Goal: Information Seeking & Learning: Learn about a topic

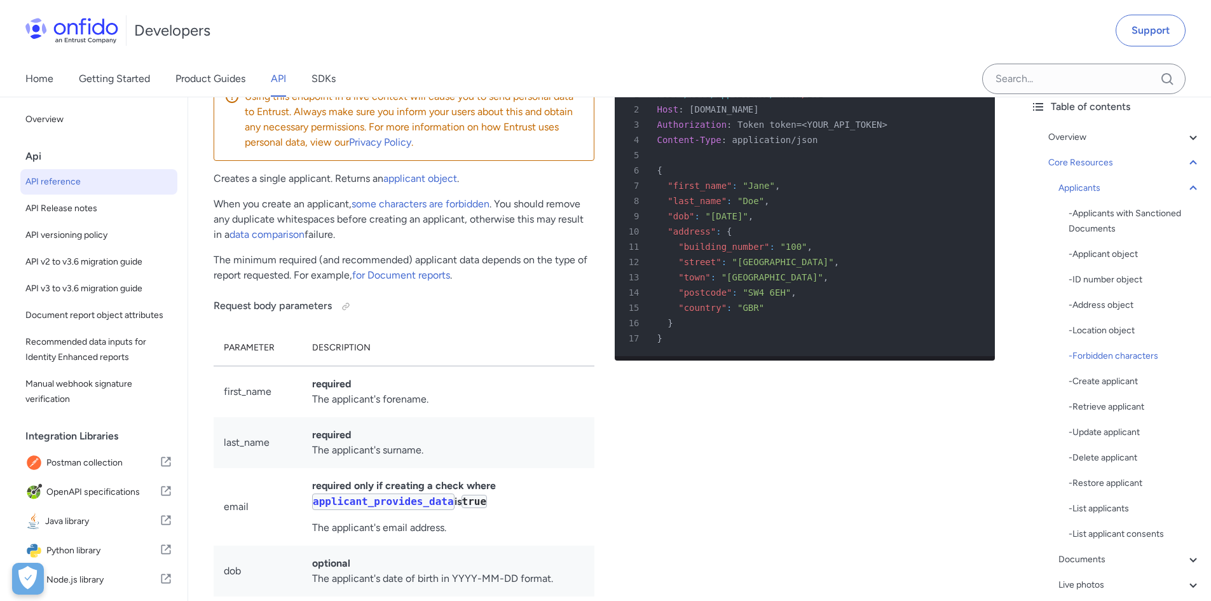
scroll to position [15654, 0]
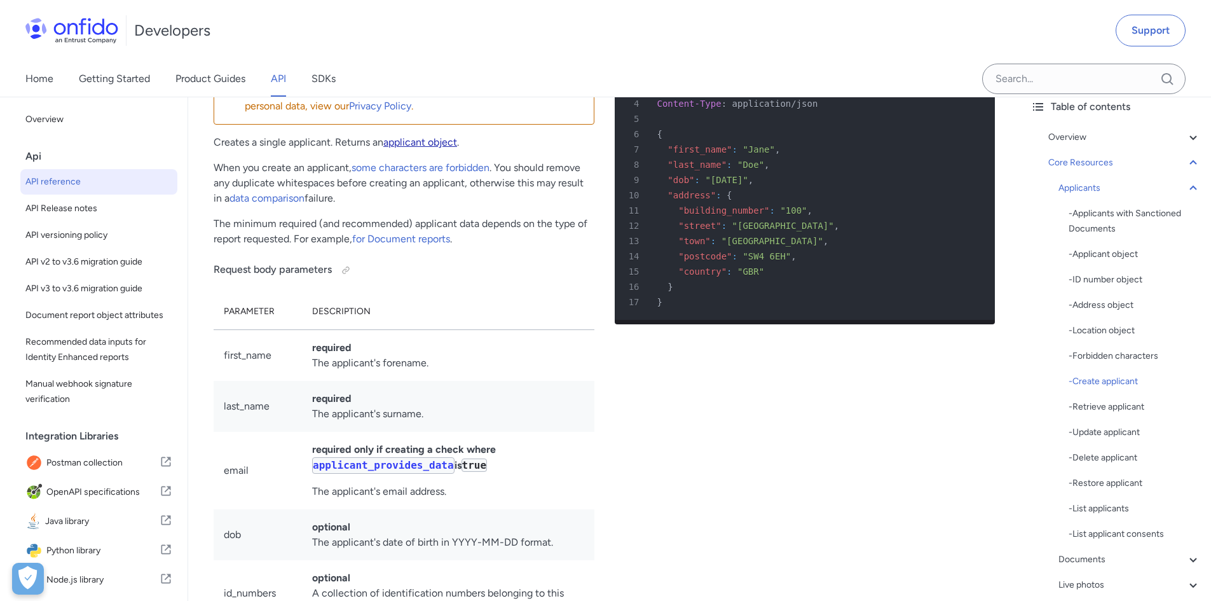
click at [424, 148] on link "applicant object" at bounding box center [420, 142] width 74 height 12
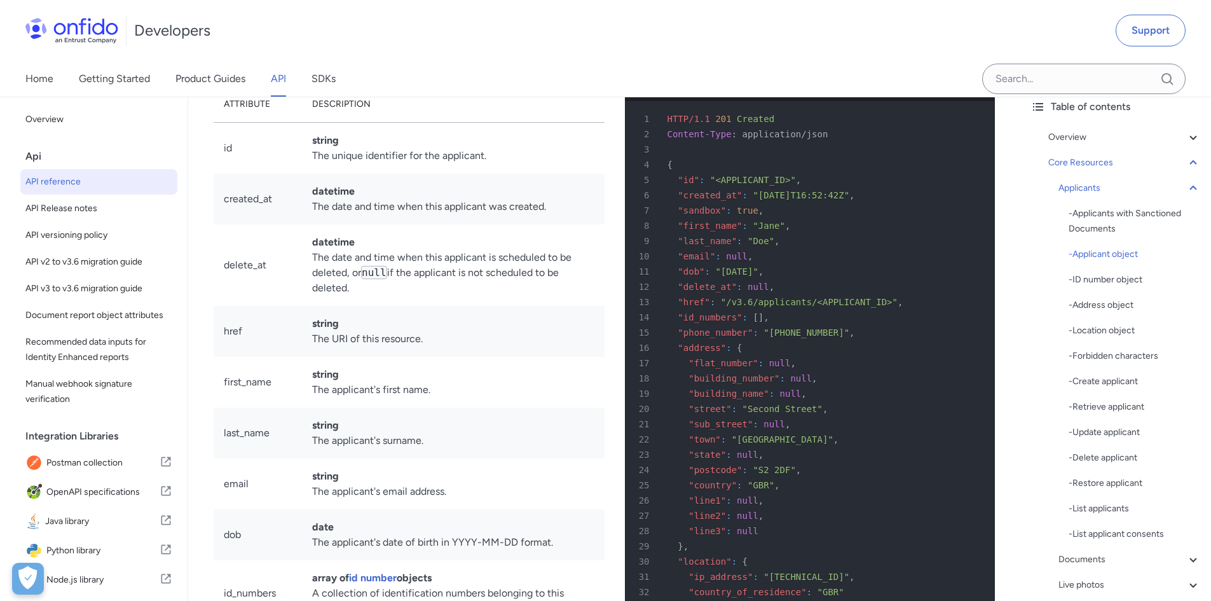
click at [928, 218] on div "7 "sandbox" : true ," at bounding box center [804, 210] width 348 height 15
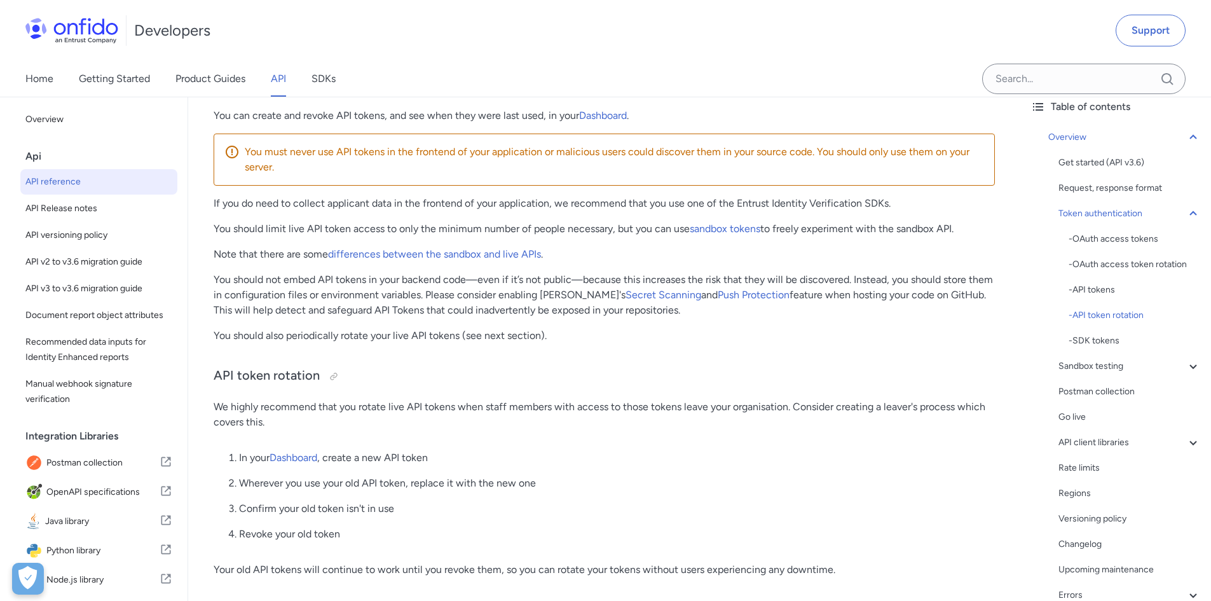
scroll to position [886, 0]
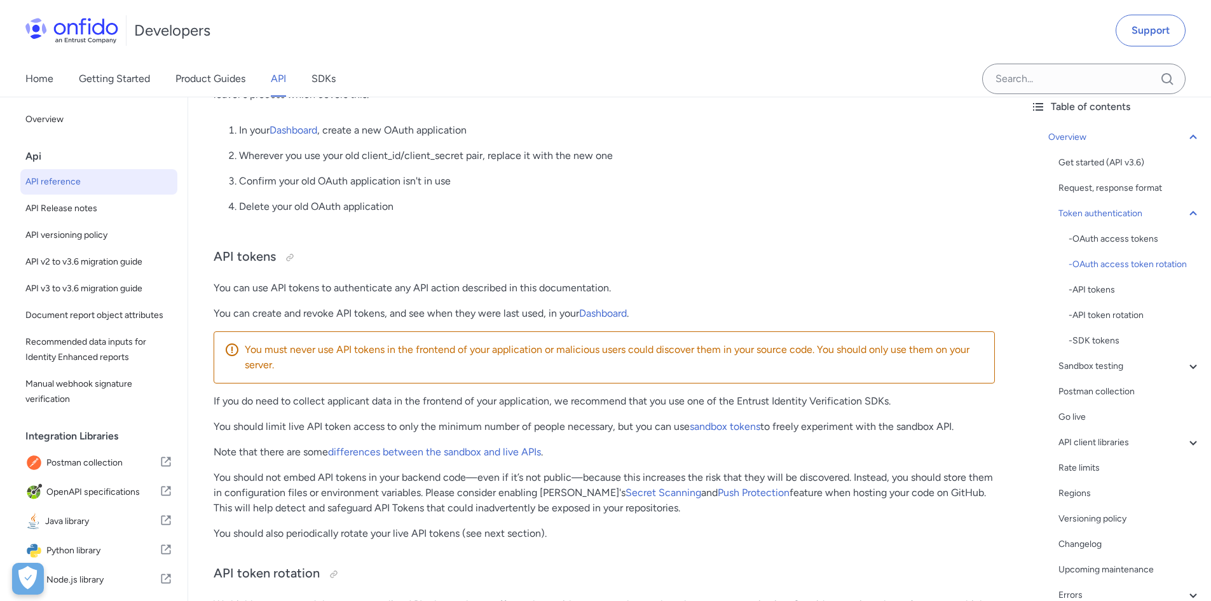
click at [39, 183] on span "API reference" at bounding box center [98, 181] width 147 height 15
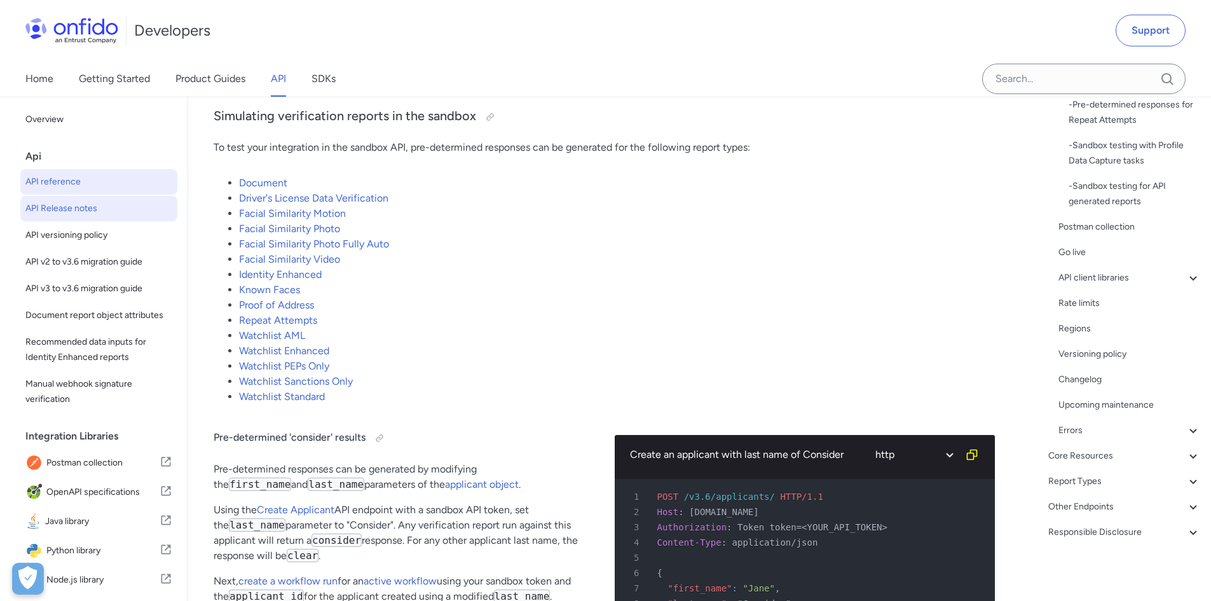
click at [107, 205] on span "API Release notes" at bounding box center [98, 208] width 147 height 15
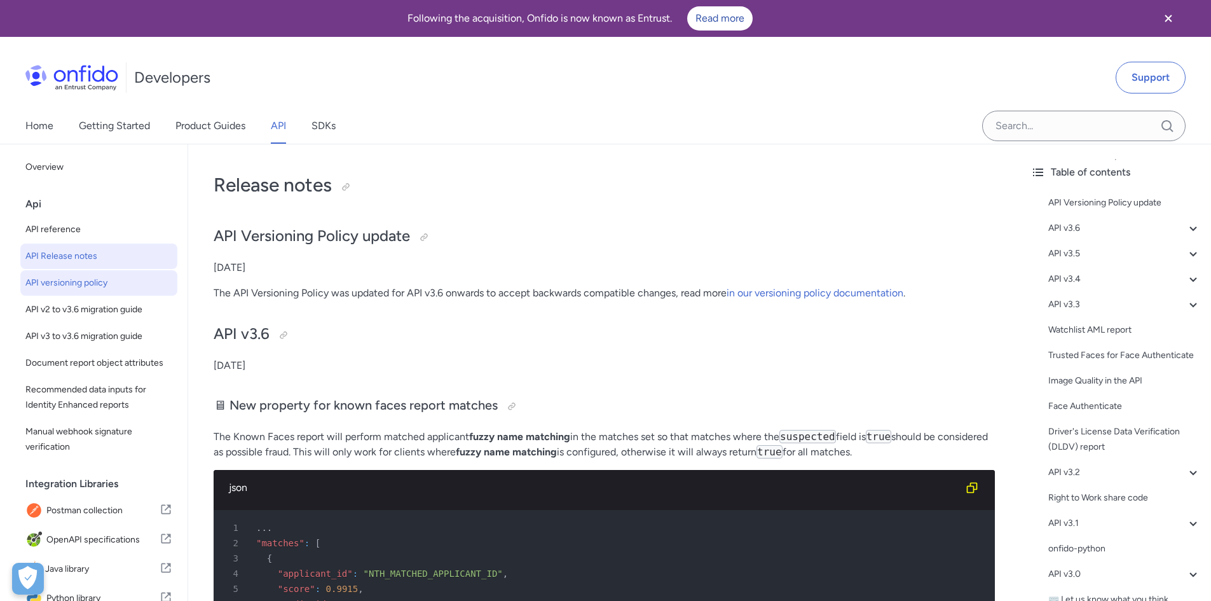
click at [112, 282] on span "API versioning policy" at bounding box center [98, 282] width 147 height 15
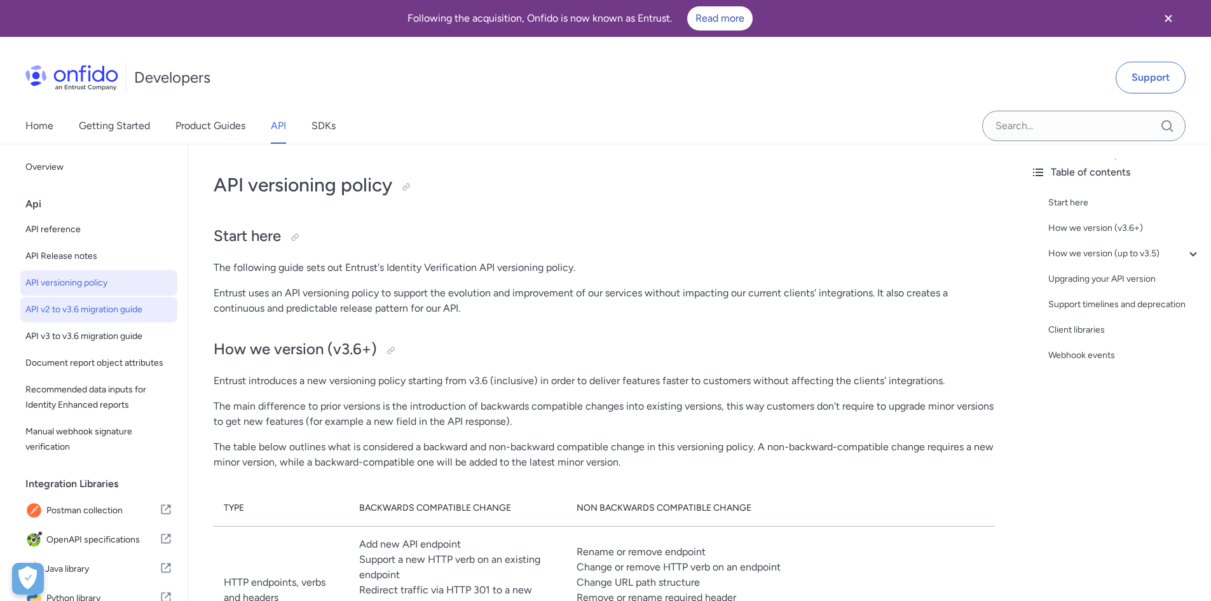
click at [111, 305] on span "API v2 to v3.6 migration guide" at bounding box center [98, 309] width 147 height 15
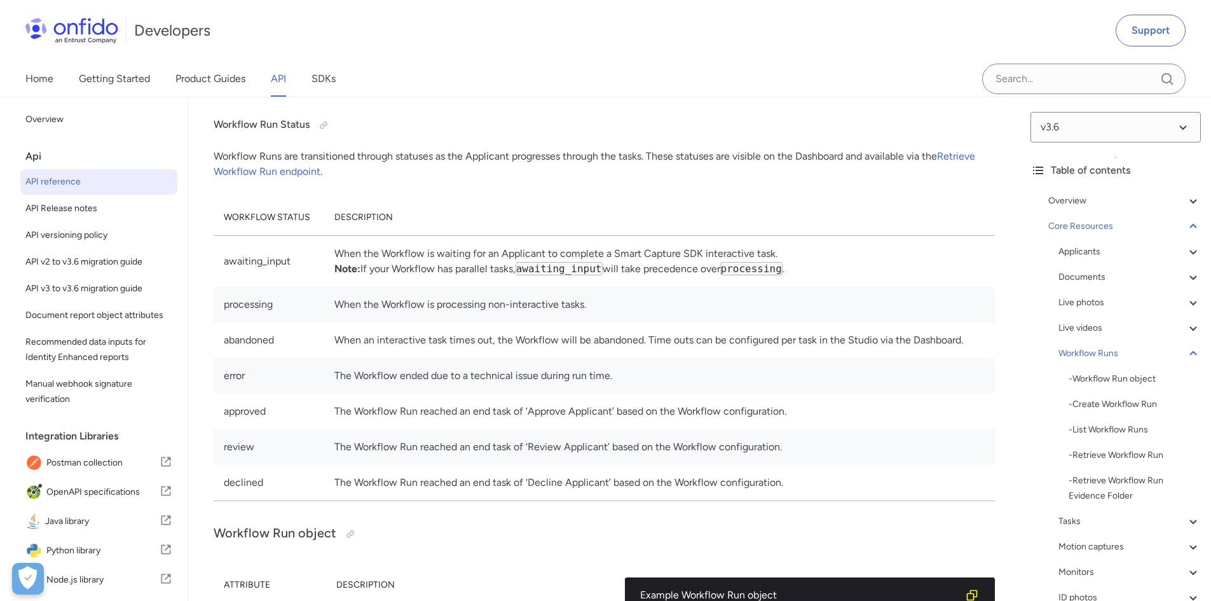
scroll to position [27062, 0]
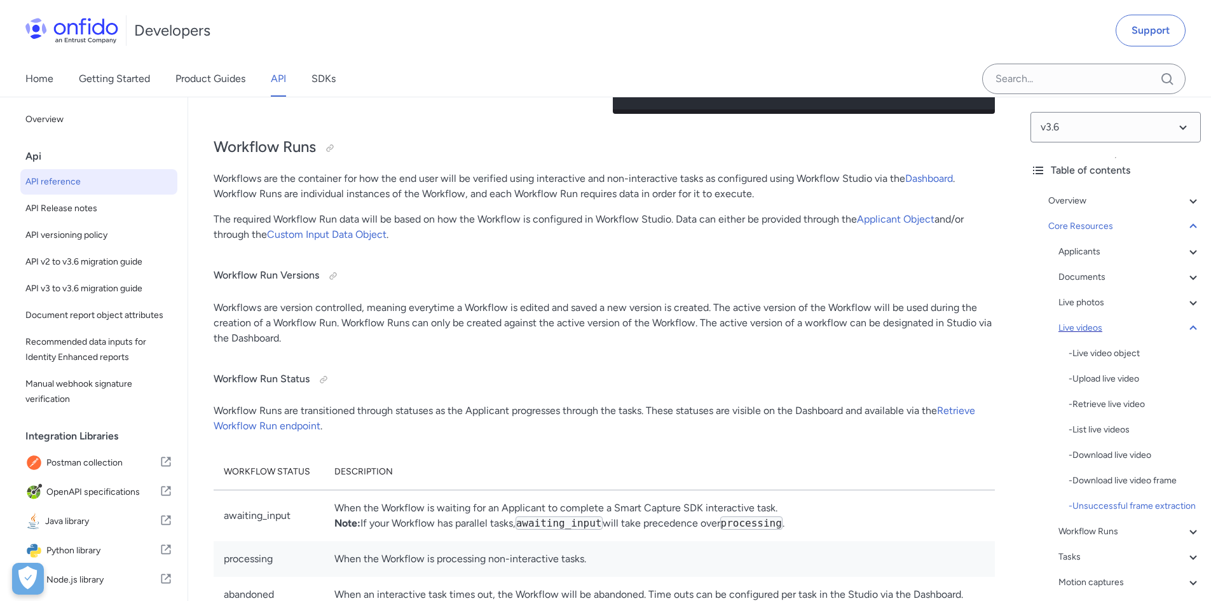
click at [1085, 324] on div "Live videos" at bounding box center [1129, 327] width 142 height 15
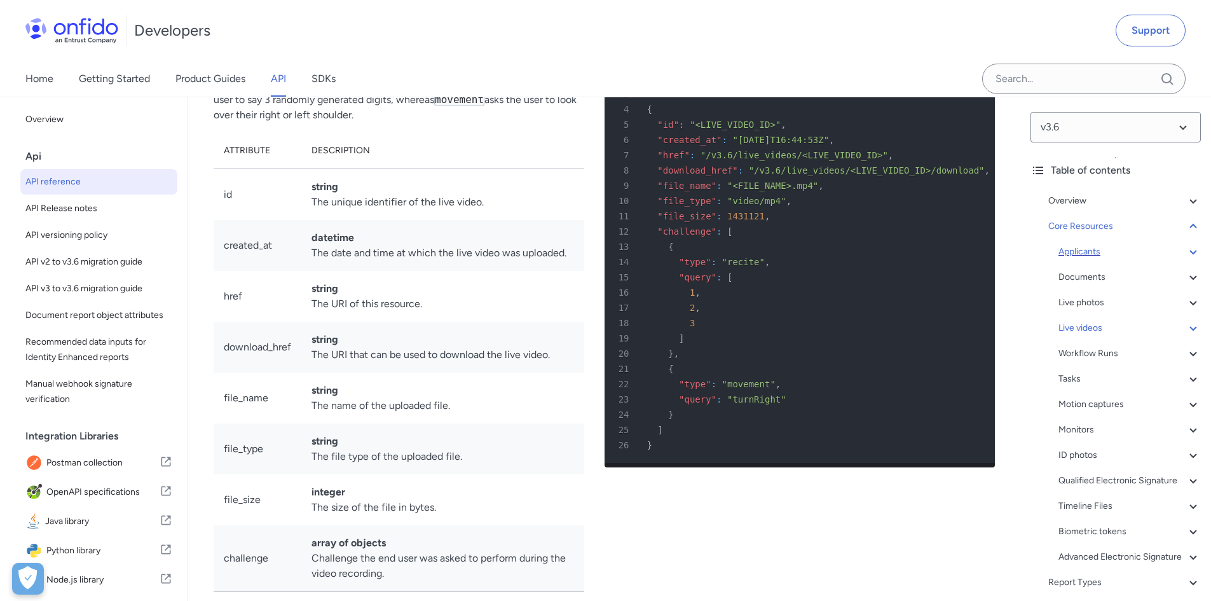
click at [1073, 248] on div "Applicants" at bounding box center [1129, 251] width 142 height 15
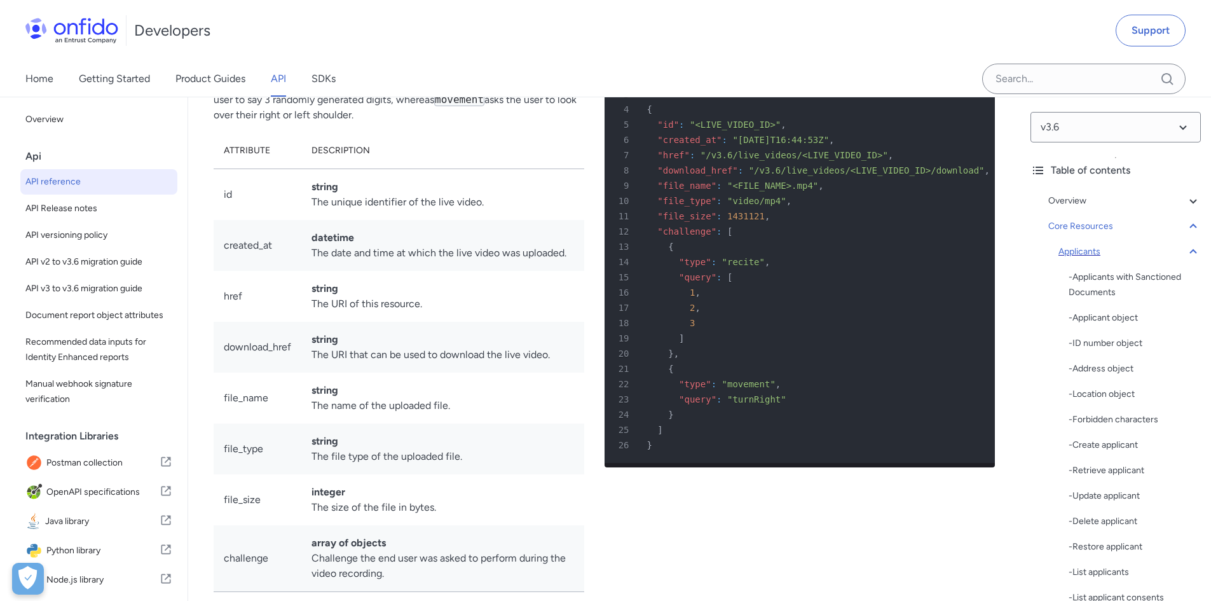
scroll to position [12709, 0]
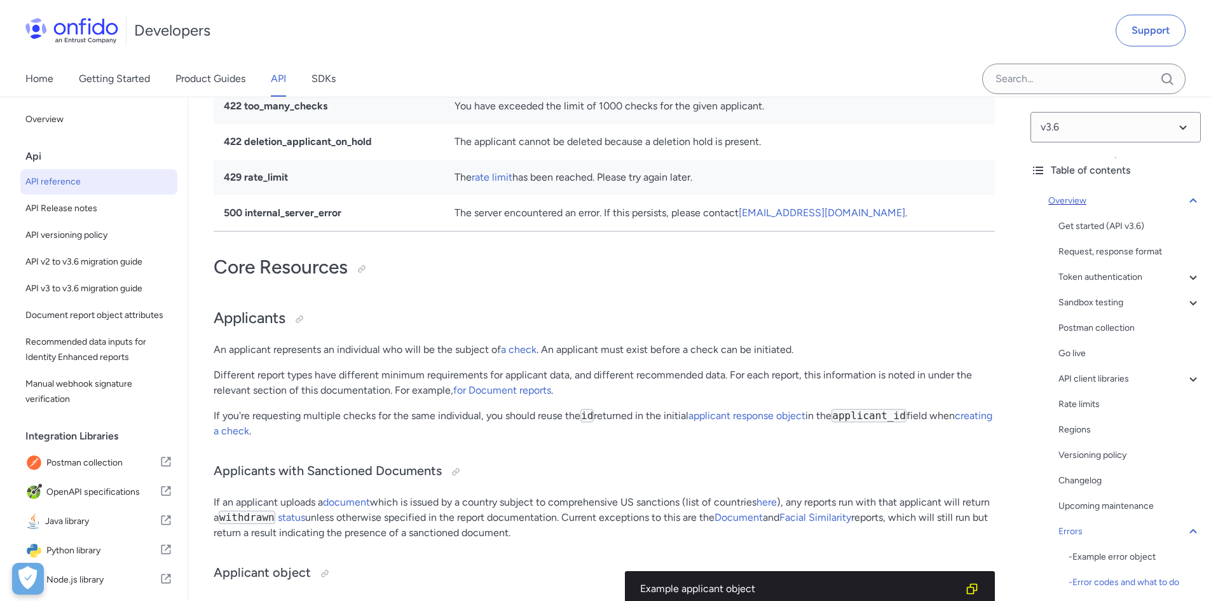
click at [1160, 196] on div "Overview" at bounding box center [1124, 200] width 153 height 15
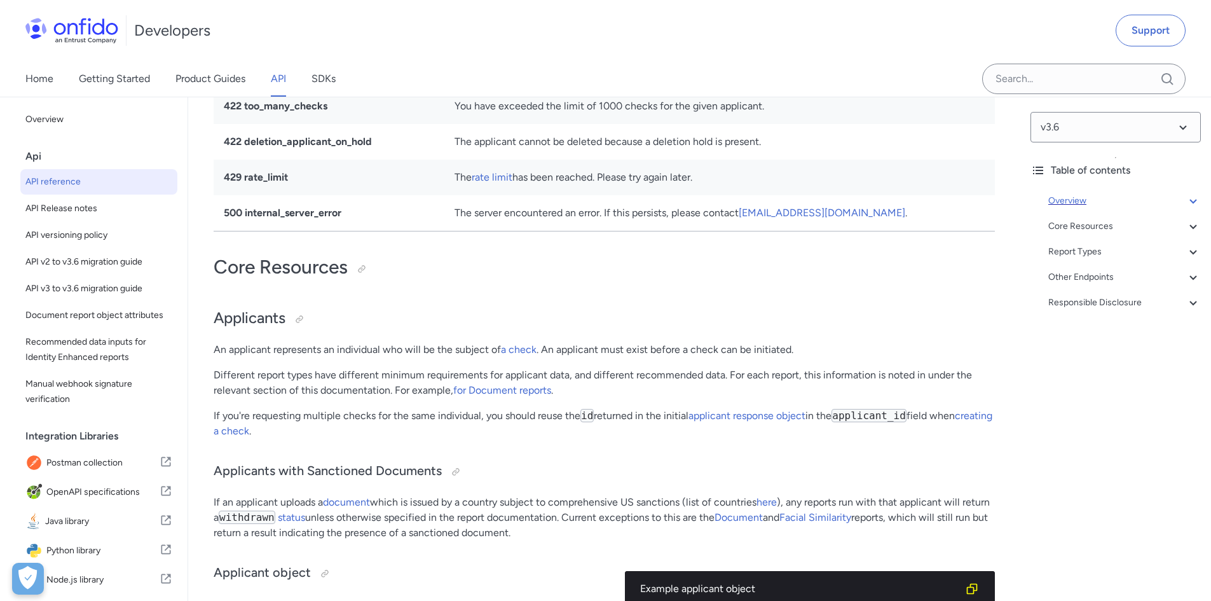
scroll to position [144, 0]
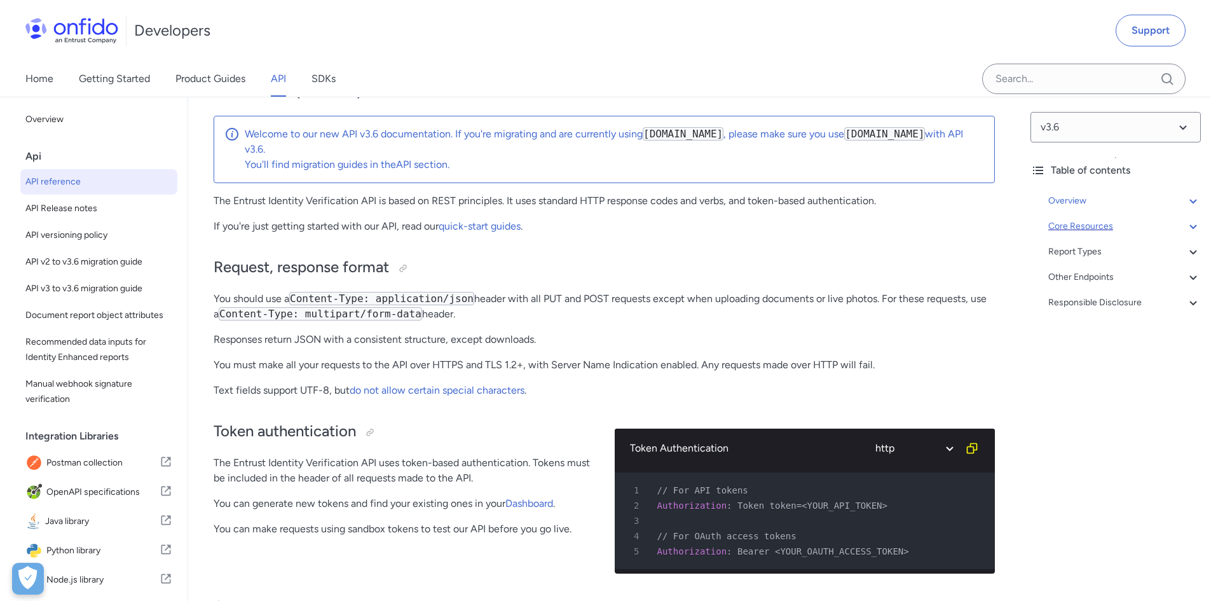
click at [1104, 221] on div "Core Resources" at bounding box center [1124, 226] width 153 height 15
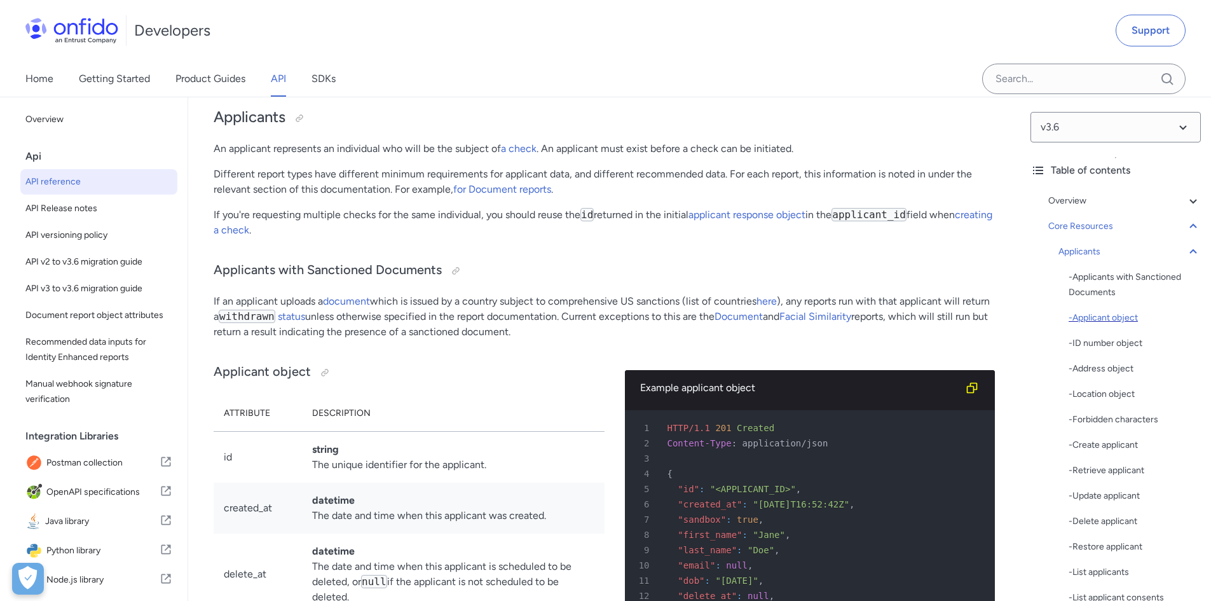
click at [1110, 324] on div "- Applicant object" at bounding box center [1135, 317] width 132 height 15
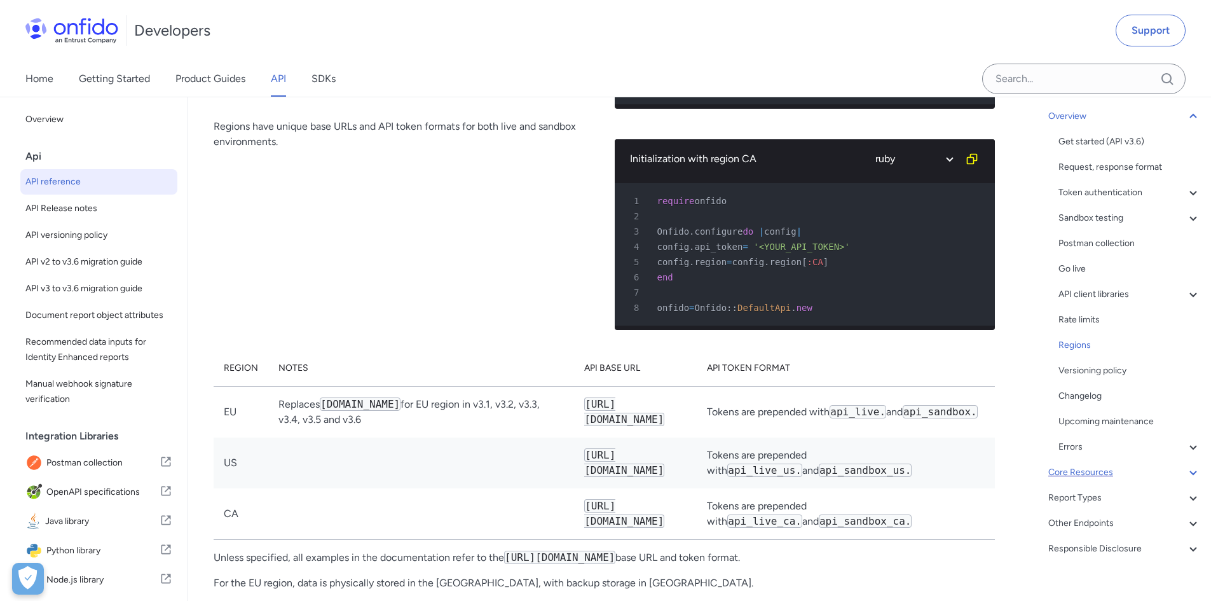
scroll to position [101, 0]
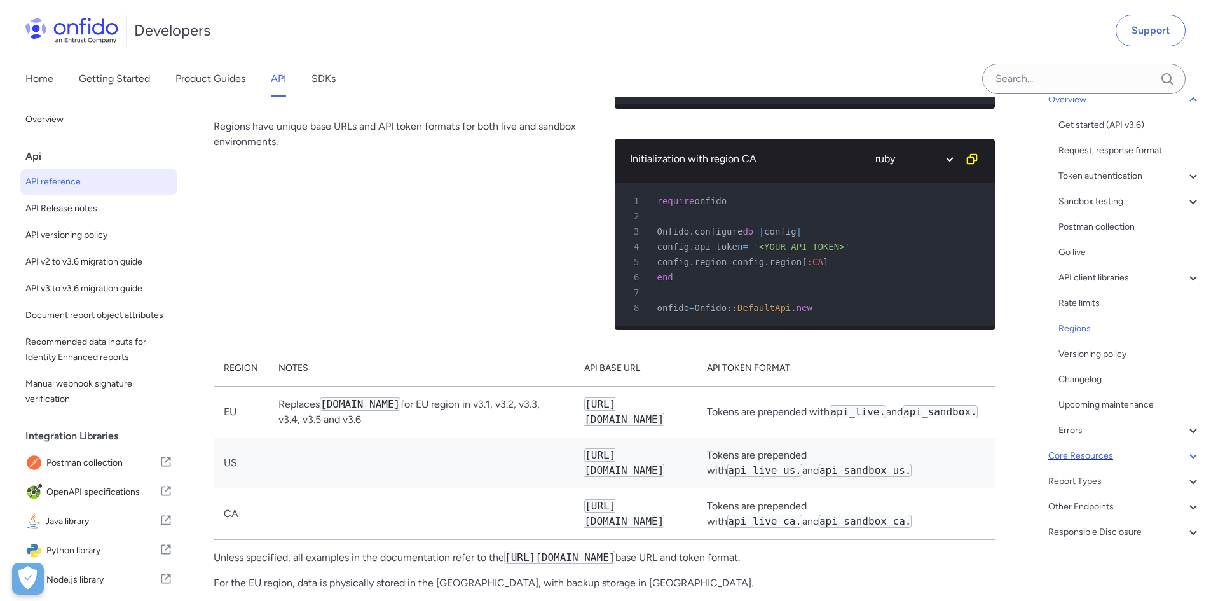
click at [1102, 453] on div "Core Resources" at bounding box center [1124, 455] width 153 height 15
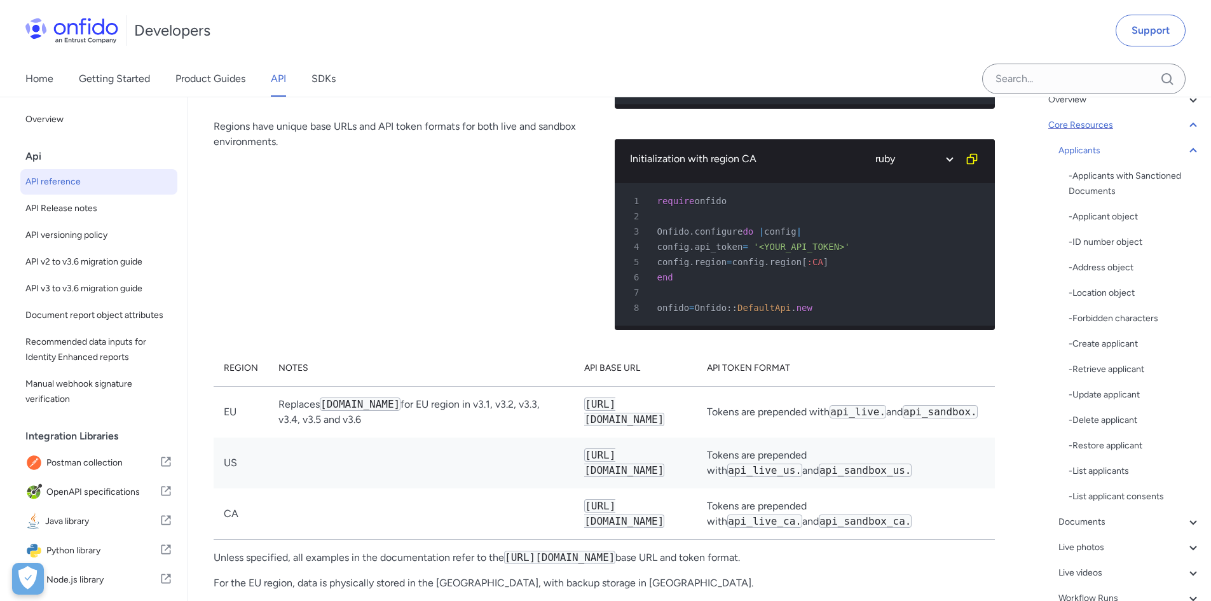
scroll to position [12656, 0]
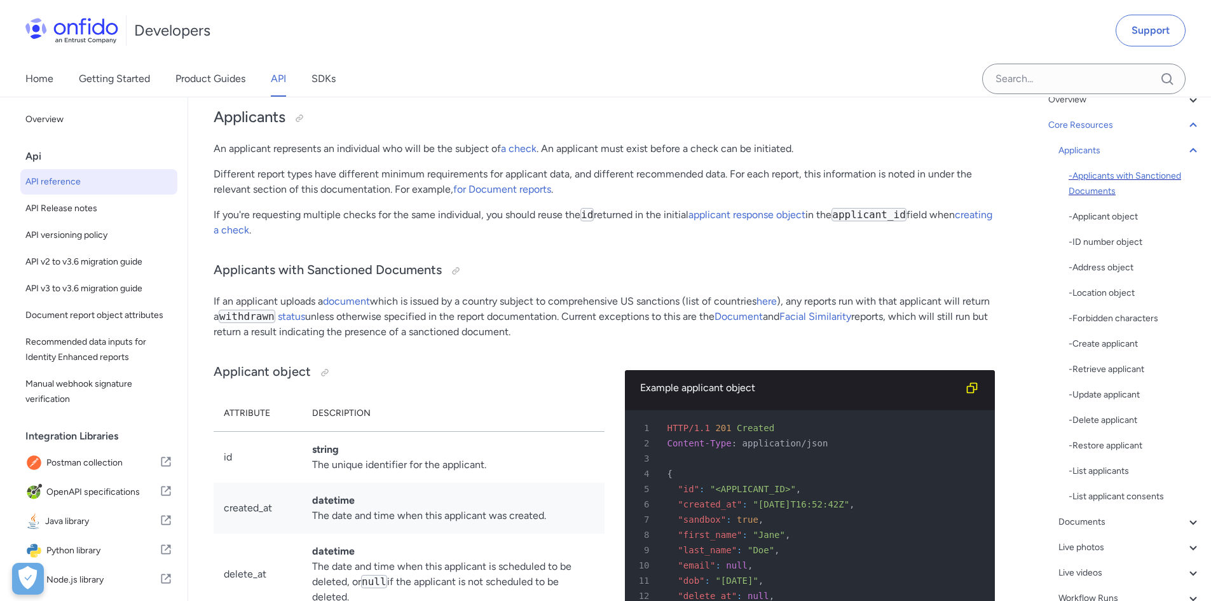
click at [1159, 175] on div "- Applicants with Sanctioned Documents" at bounding box center [1135, 183] width 132 height 31
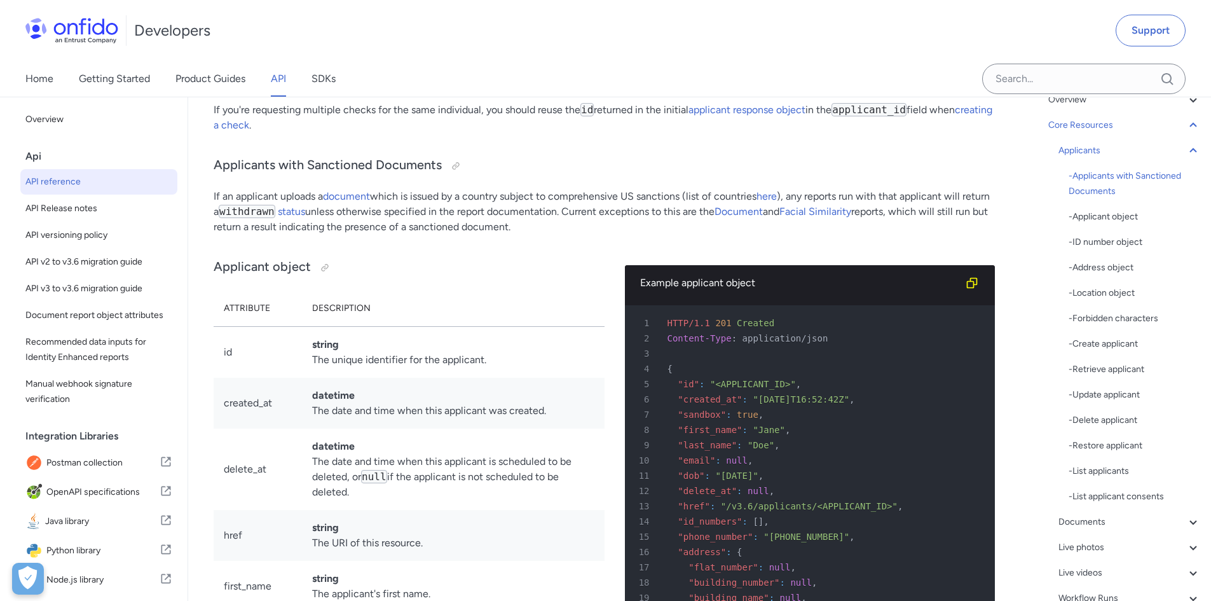
scroll to position [12672, 0]
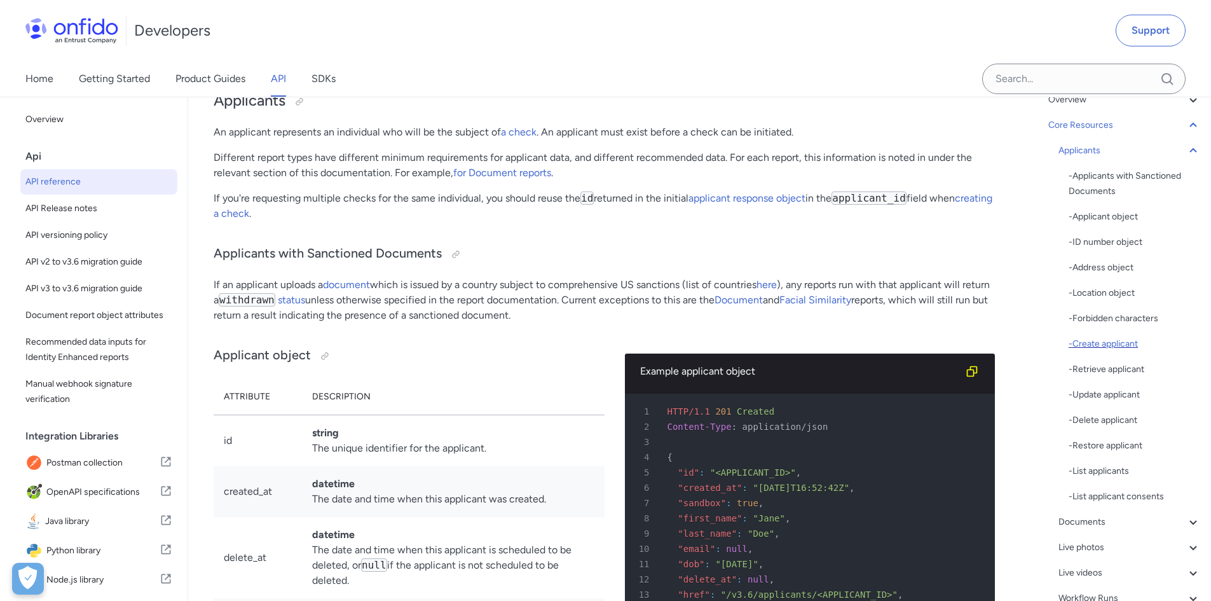
click at [1130, 338] on div "- Create applicant" at bounding box center [1135, 343] width 132 height 15
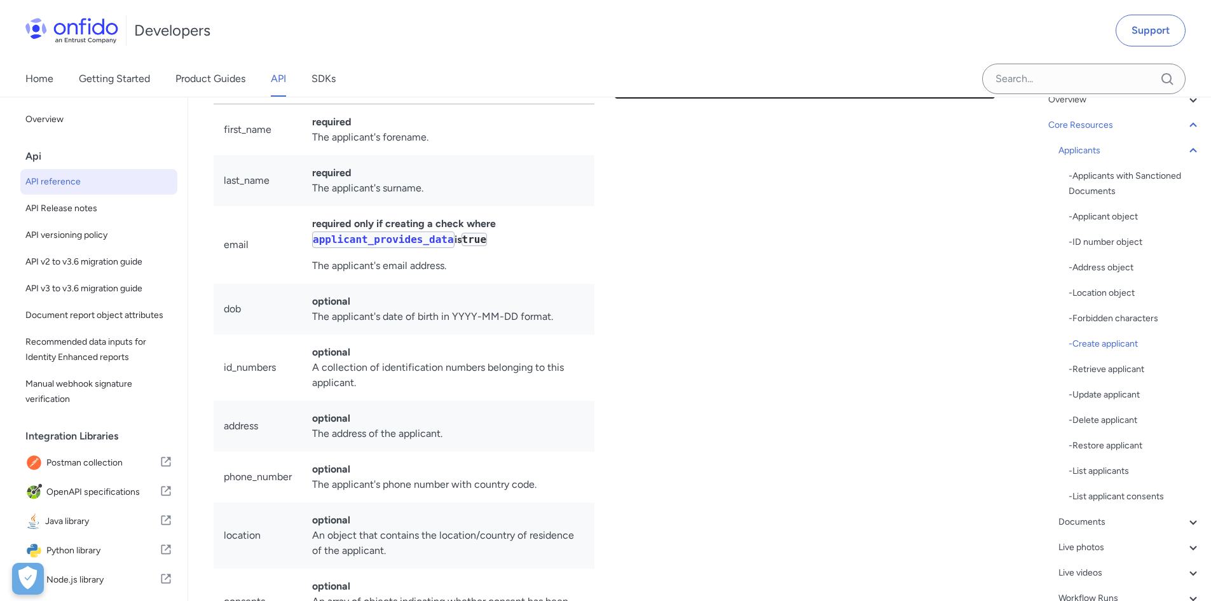
scroll to position [15938, 0]
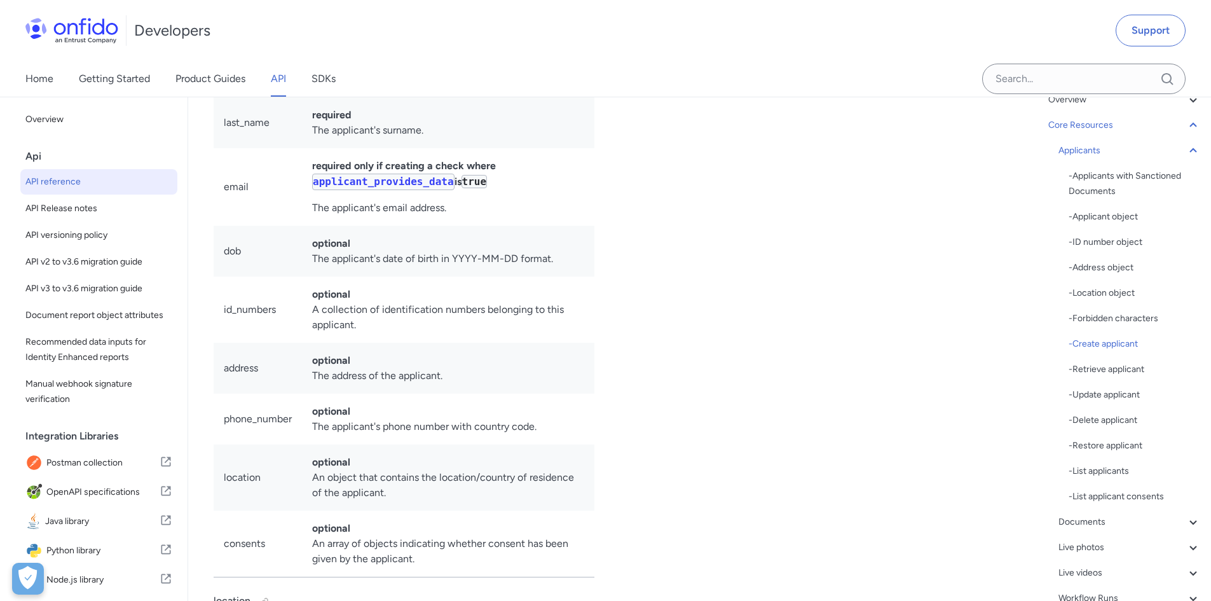
drag, startPoint x: 472, startPoint y: 327, endPoint x: 224, endPoint y: 179, distance: 289.0
click at [224, 179] on tbody "first_name required The applicant's forename. last_name required The applicant'…" at bounding box center [404, 311] width 381 height 531
click at [577, 98] on td "required The applicant's forename." at bounding box center [448, 71] width 292 height 51
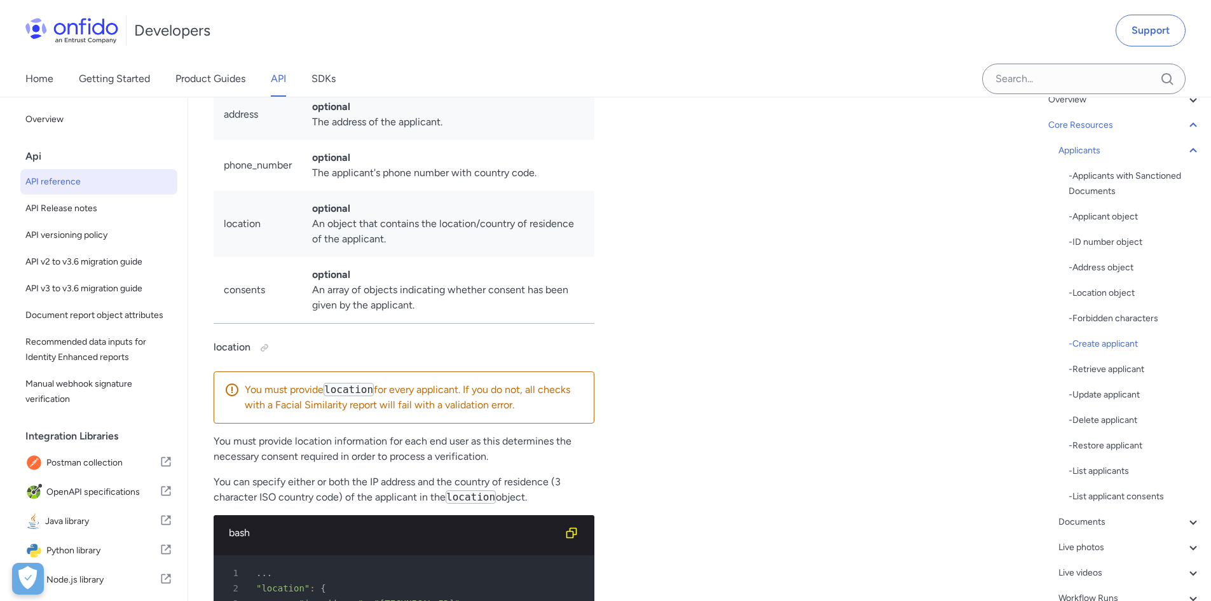
scroll to position [16192, 0]
click at [1114, 217] on div "- Applicant object" at bounding box center [1135, 216] width 132 height 15
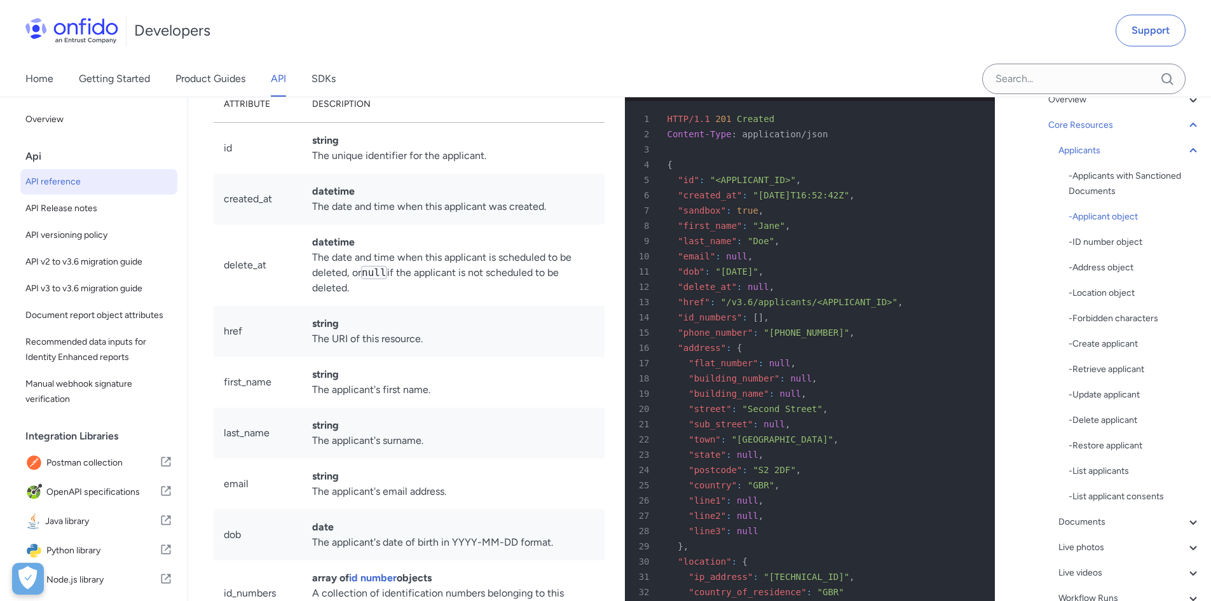
click at [751, 185] on span ""<APPLICANT_ID>"" at bounding box center [753, 180] width 86 height 10
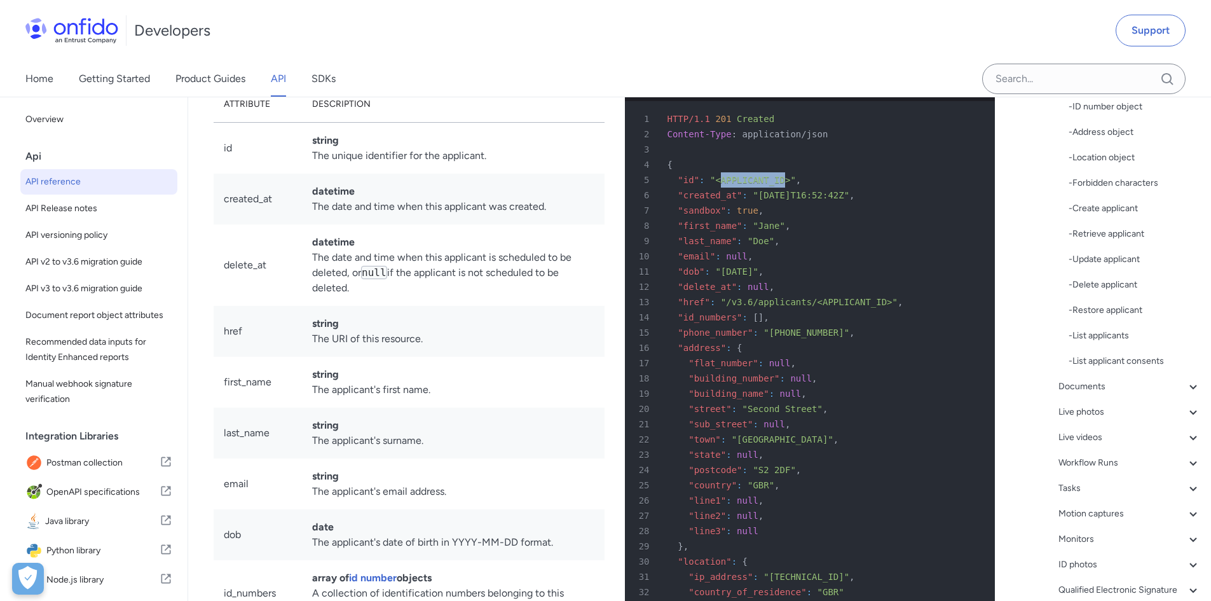
scroll to position [223, 0]
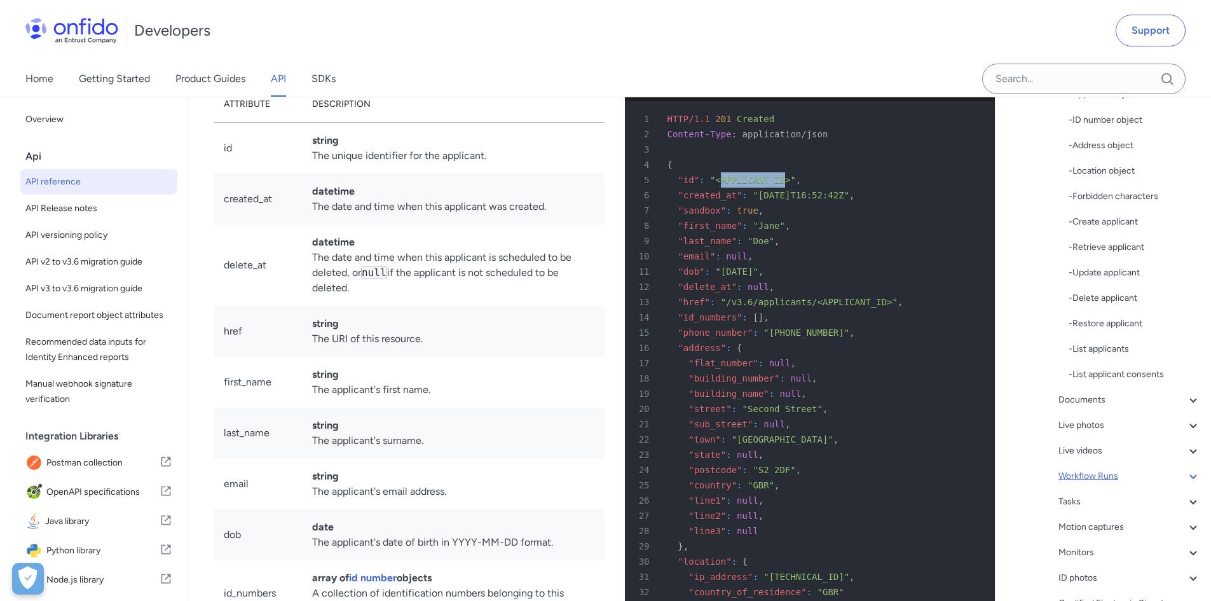
click at [1132, 477] on div "Workflow Runs" at bounding box center [1129, 476] width 142 height 15
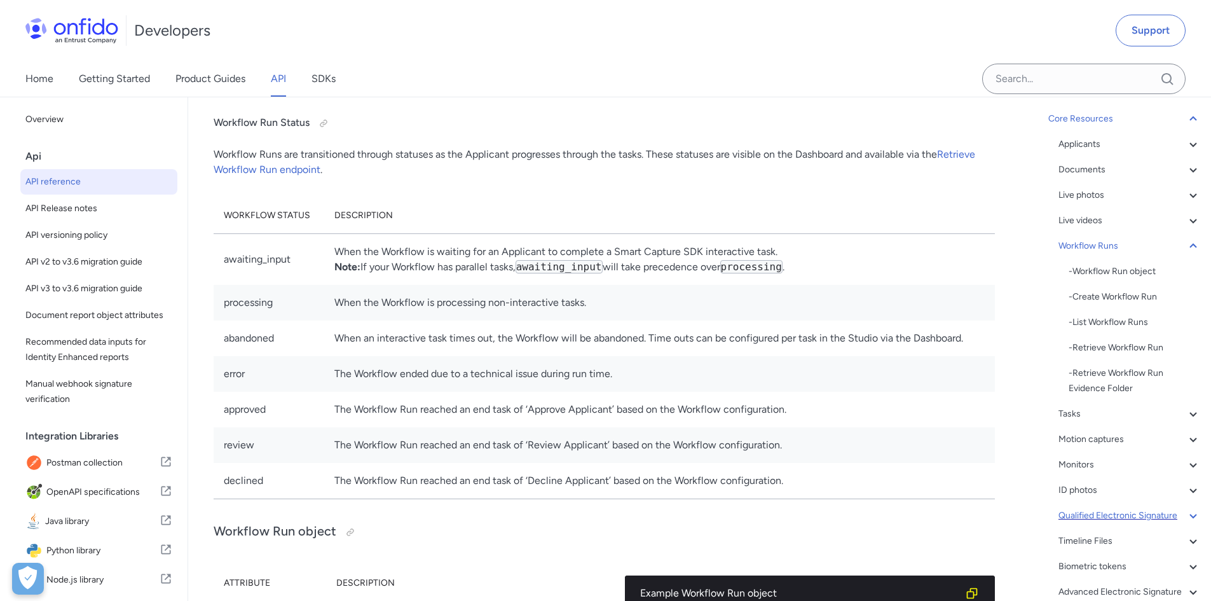
scroll to position [83, 0]
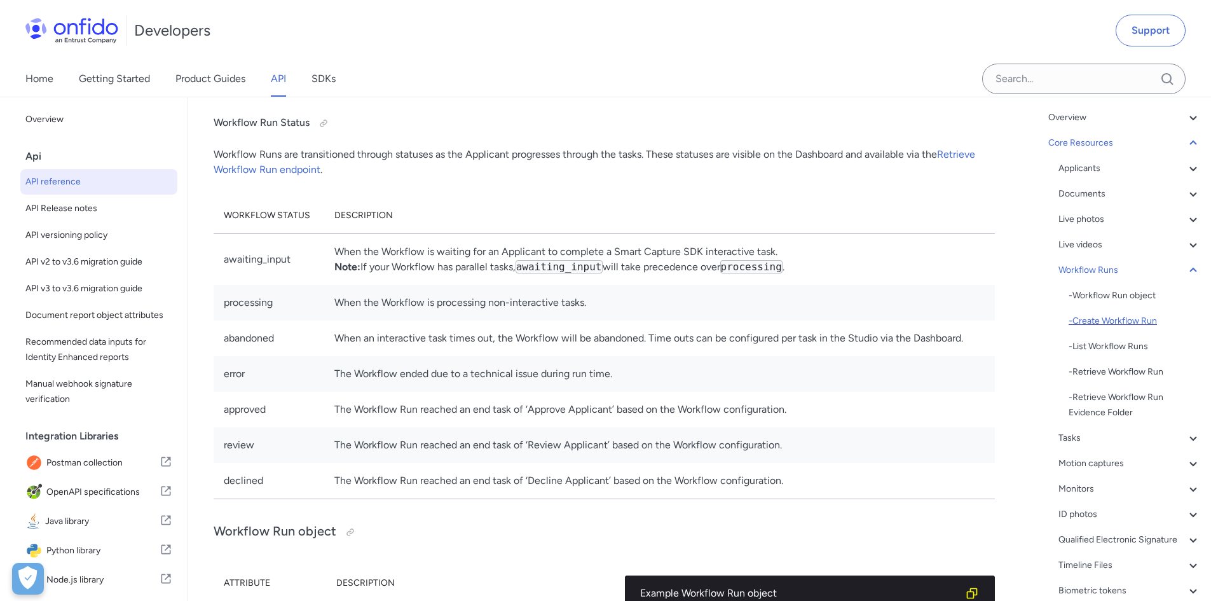
click at [1130, 317] on div "- Create Workflow Run" at bounding box center [1135, 320] width 132 height 15
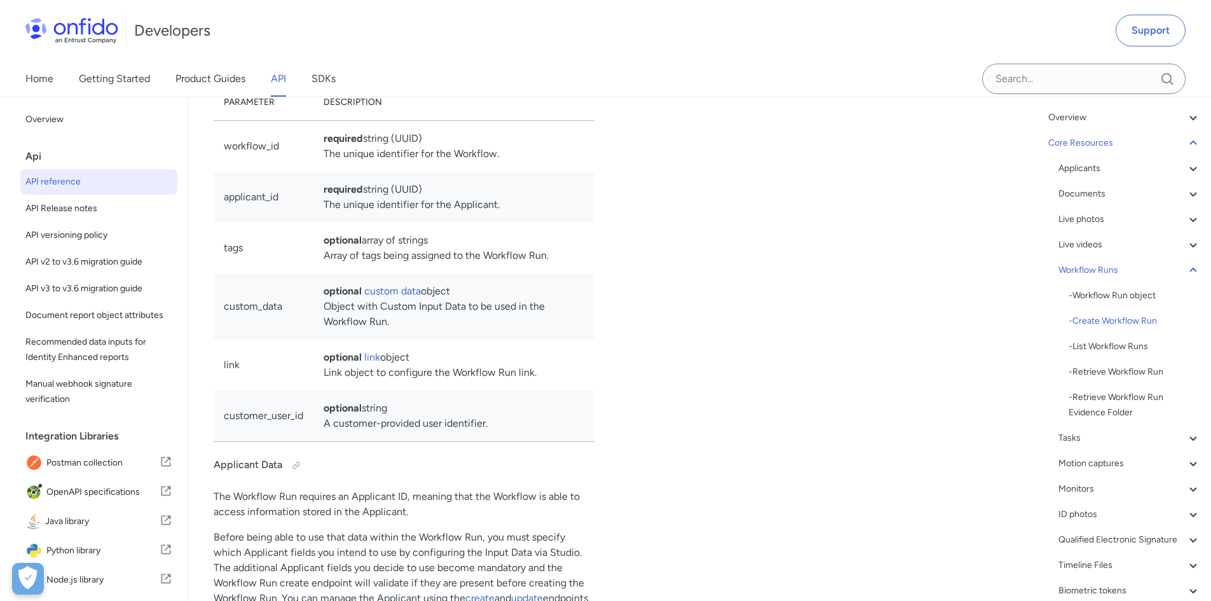
click at [1133, 294] on div "- Workflow Run object" at bounding box center [1135, 295] width 132 height 15
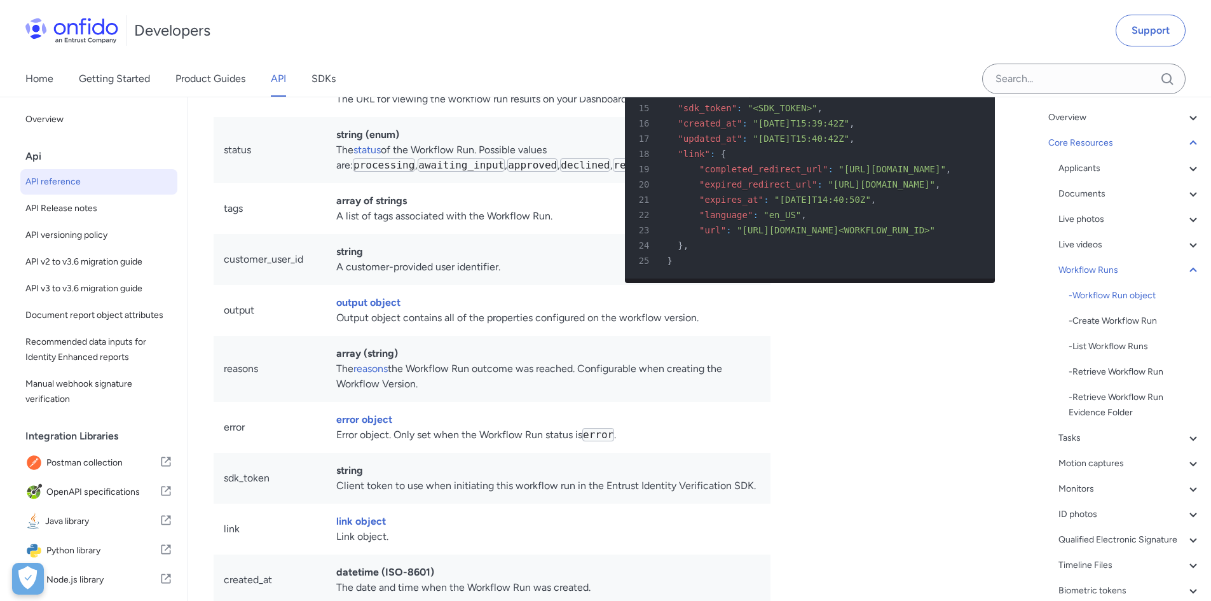
scroll to position [28087, 0]
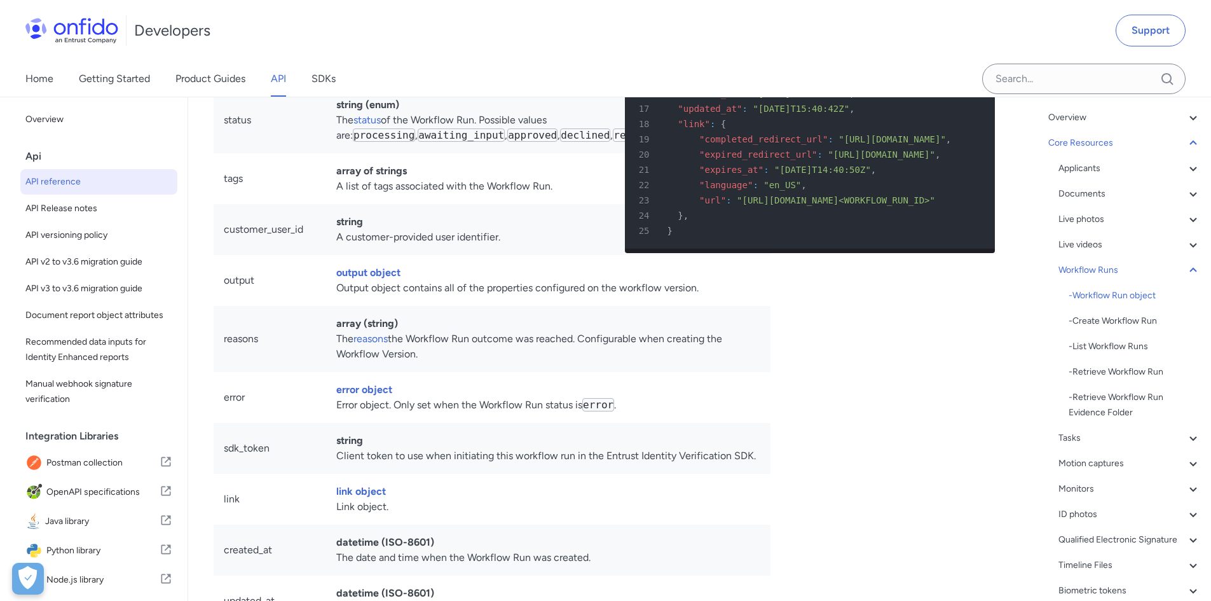
click at [751, 83] on span ""<SDK_TOKEN>"" at bounding box center [783, 78] width 70 height 10
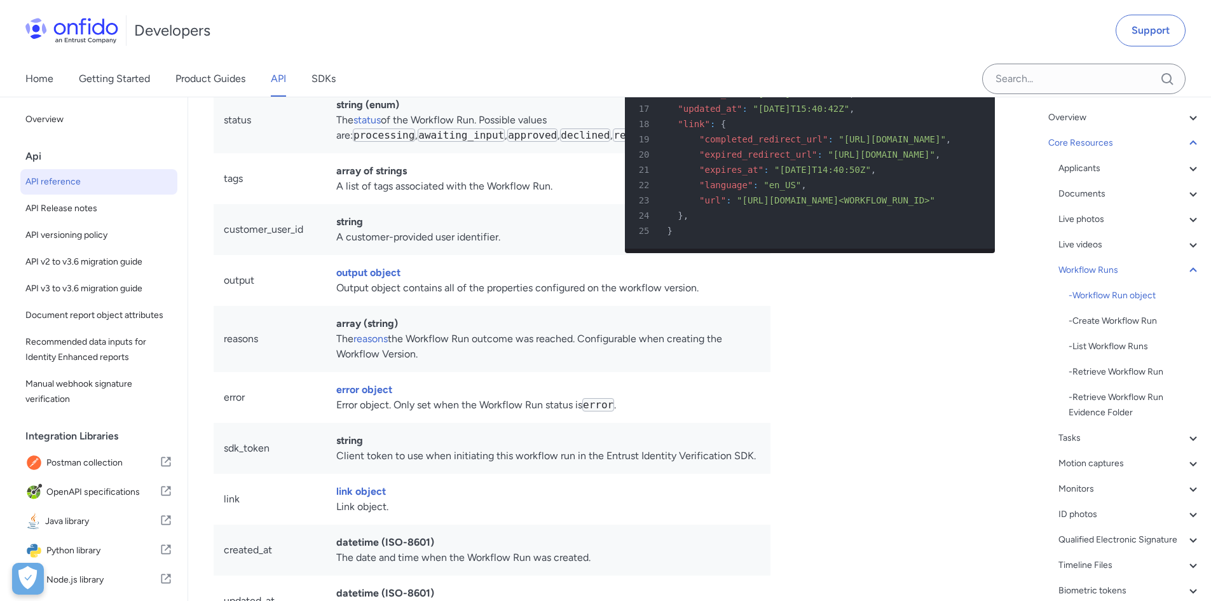
scroll to position [0, 14]
drag, startPoint x: 739, startPoint y: 256, endPoint x: 987, endPoint y: 257, distance: 248.6
click at [962, 7] on span ""https://dashboard.onfido.com/results/<WORKFLOW_RUN_ID>"" at bounding box center [863, 2] width 198 height 10
click at [859, 40] on div "12 "reasons" : [ "reason_1" , "reason_2" ] ," at bounding box center [804, 32] width 348 height 15
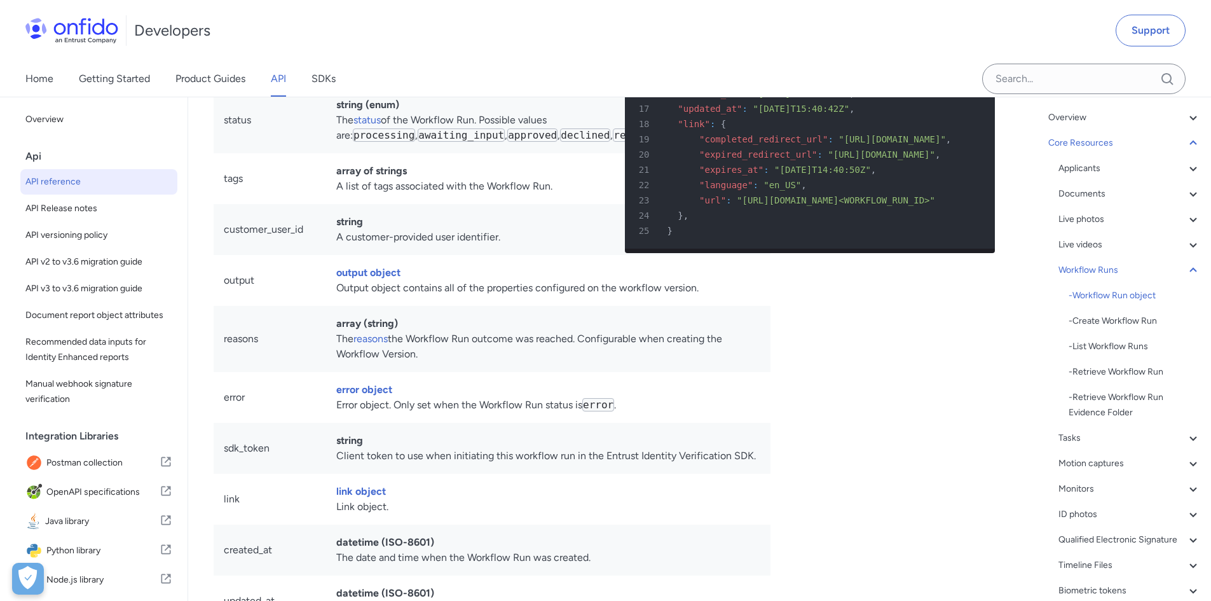
drag, startPoint x: 816, startPoint y: 291, endPoint x: 618, endPoint y: 262, distance: 199.8
click at [625, 249] on pre "1 HTTP/1.1 201 Created 2 Content-Type : application/json 3 4 { 5 "id" : "<WORKF…" at bounding box center [810, 48] width 371 height 402
click at [860, 38] on span "]" at bounding box center [862, 32] width 5 height 10
click at [748, 83] on span ""<SDK_TOKEN>"" at bounding box center [783, 78] width 70 height 10
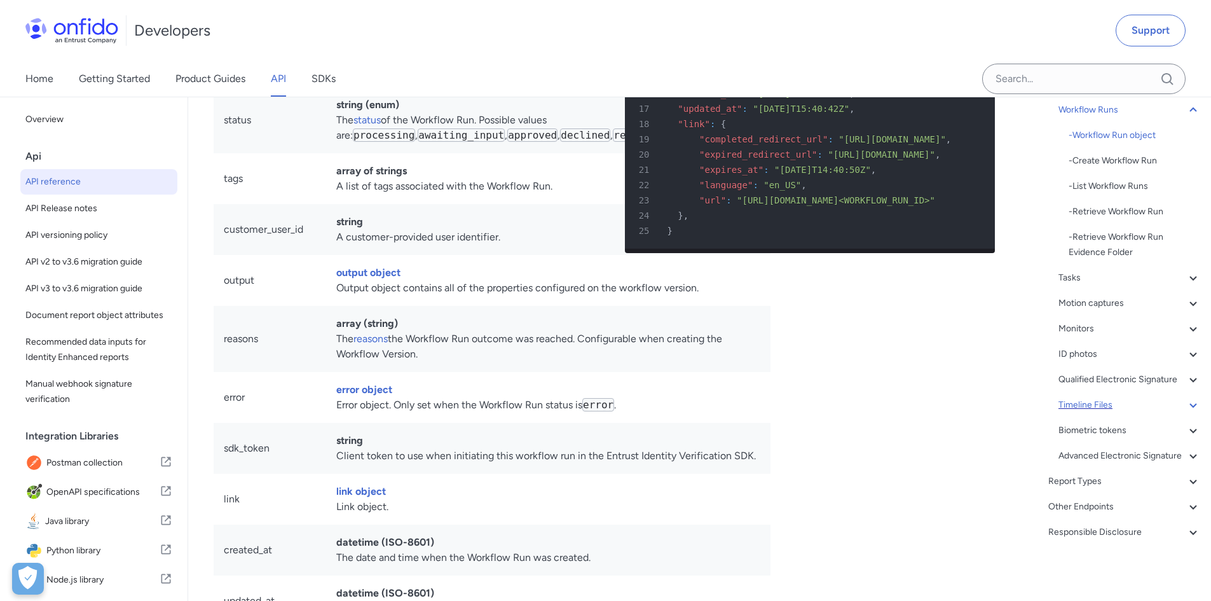
scroll to position [274, 0]
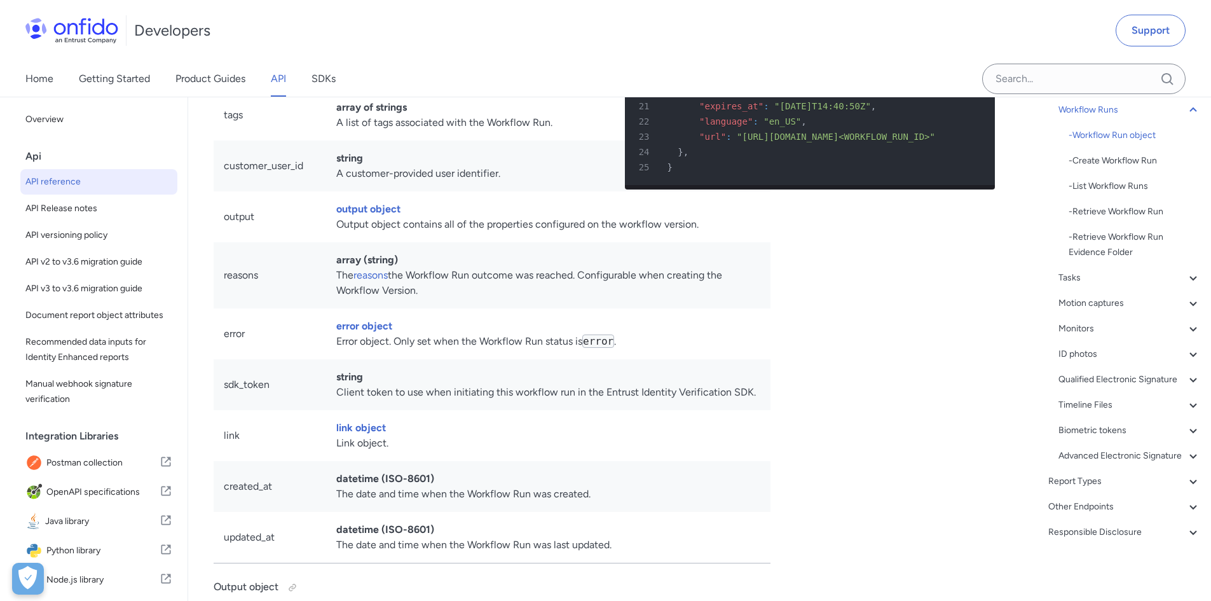
drag, startPoint x: 1118, startPoint y: 510, endPoint x: 1124, endPoint y: 505, distance: 7.2
click at [1118, 510] on div "Other Endpoints" at bounding box center [1124, 506] width 153 height 15
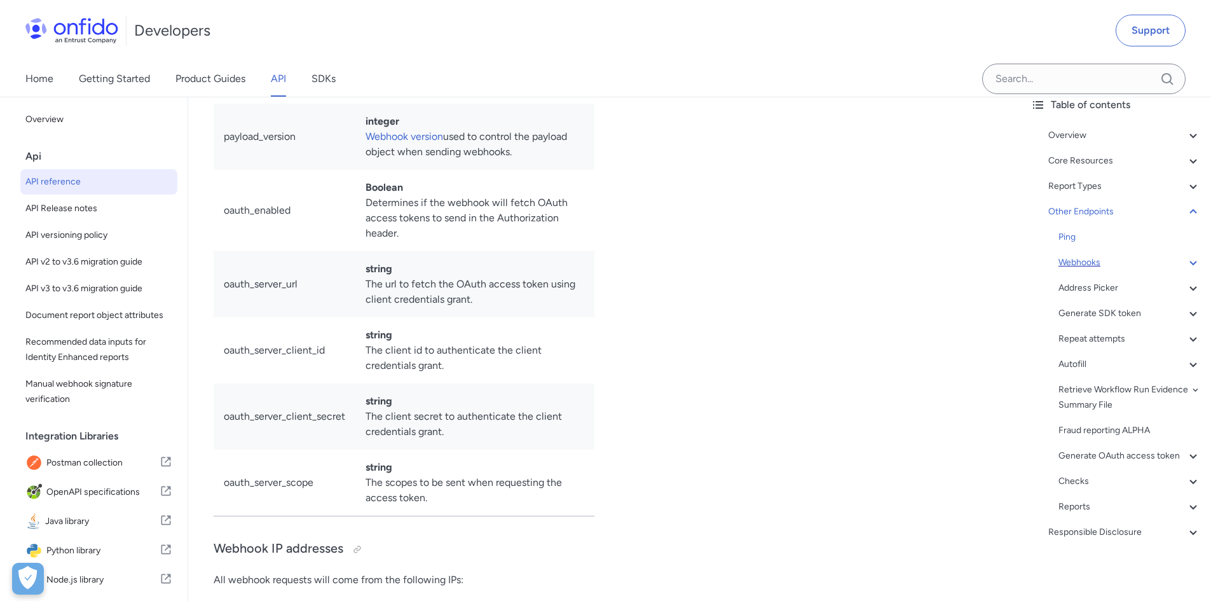
click at [1090, 255] on div "Webhooks" at bounding box center [1129, 262] width 142 height 15
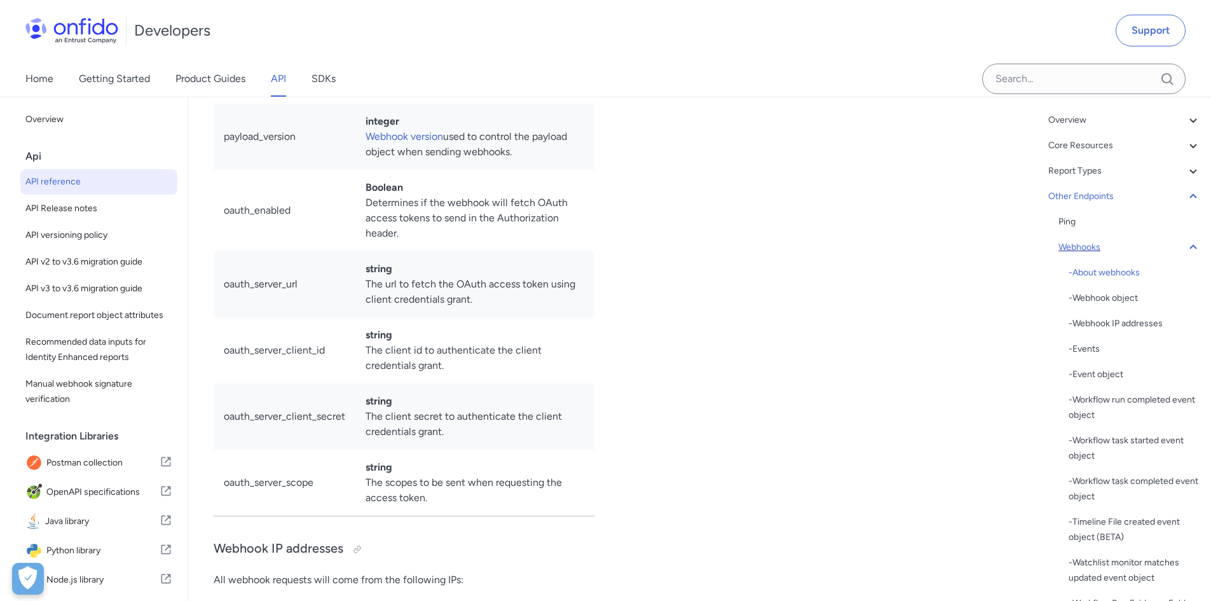
scroll to position [95691, 0]
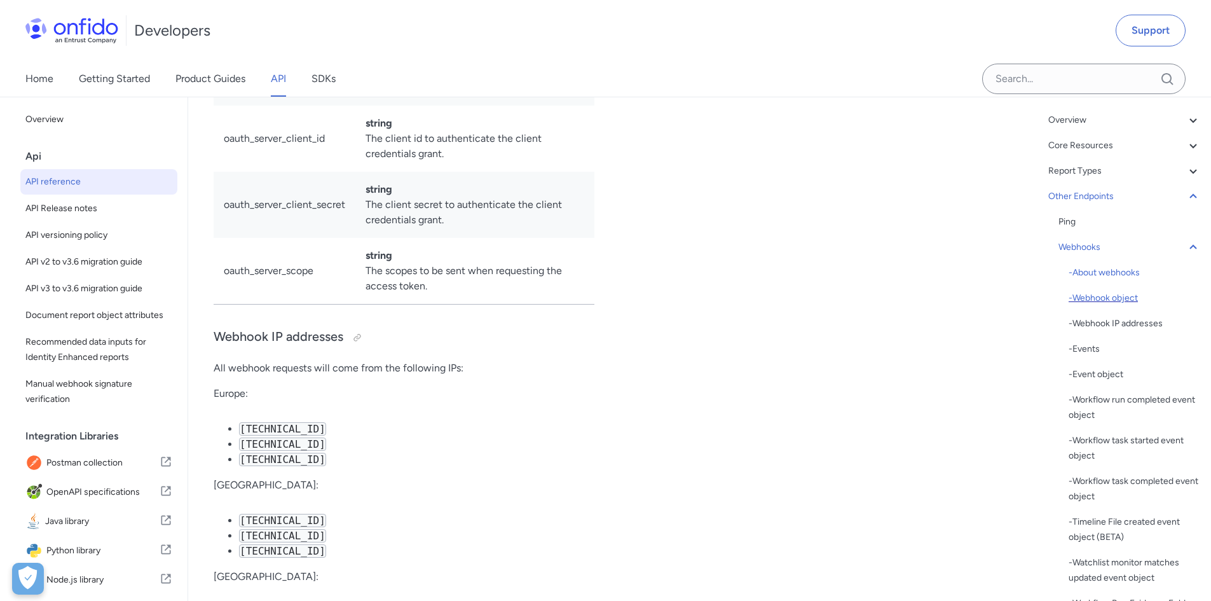
click at [1109, 295] on div "- Webhook object" at bounding box center [1135, 298] width 132 height 15
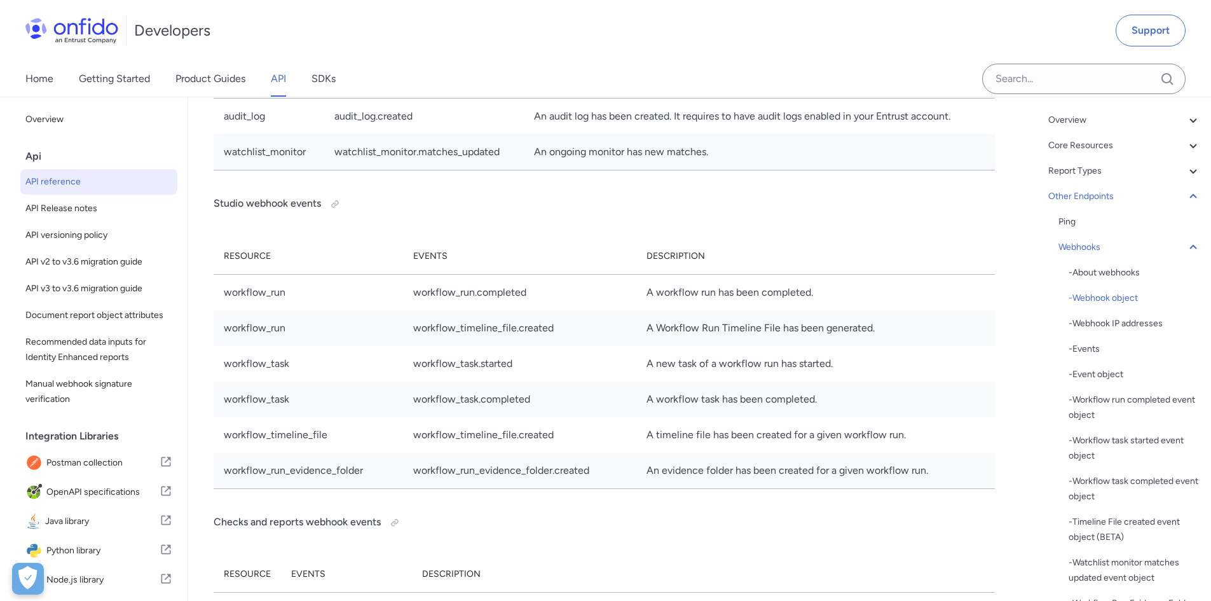
scroll to position [96446, 0]
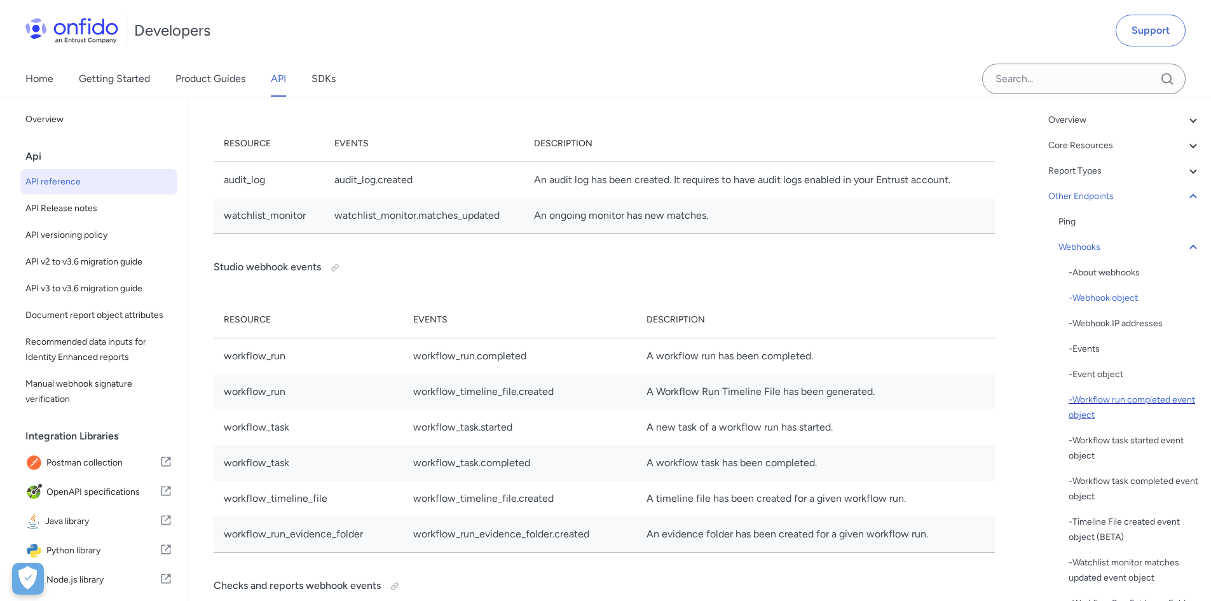
click at [1109, 404] on div "- Workflow run completed event object" at bounding box center [1135, 407] width 132 height 31
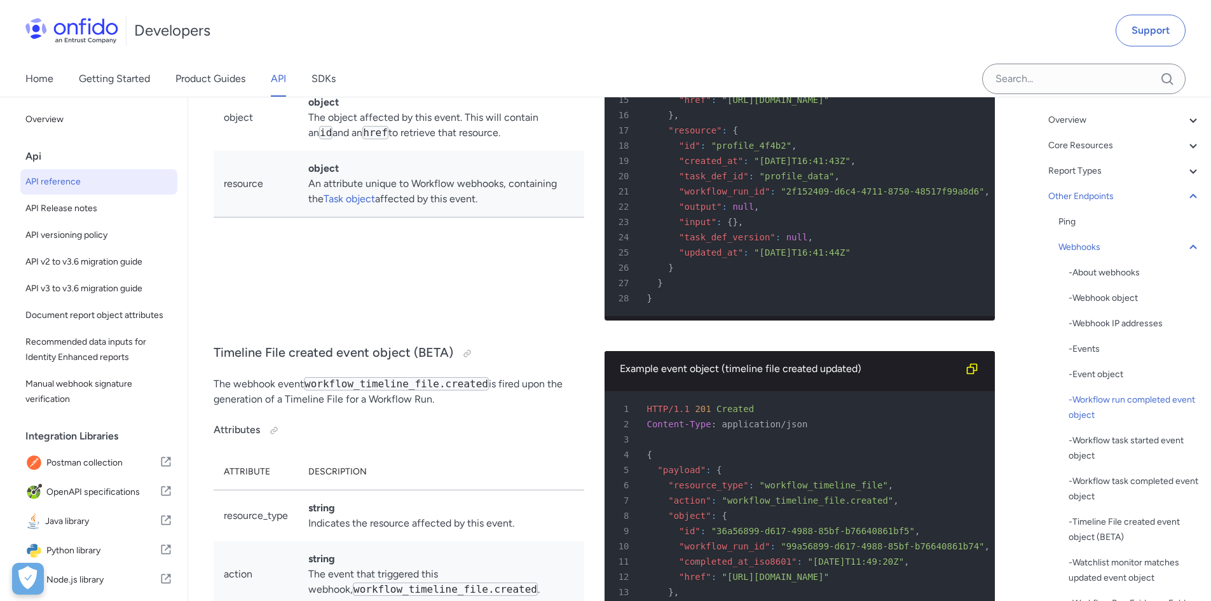
scroll to position [99265, 0]
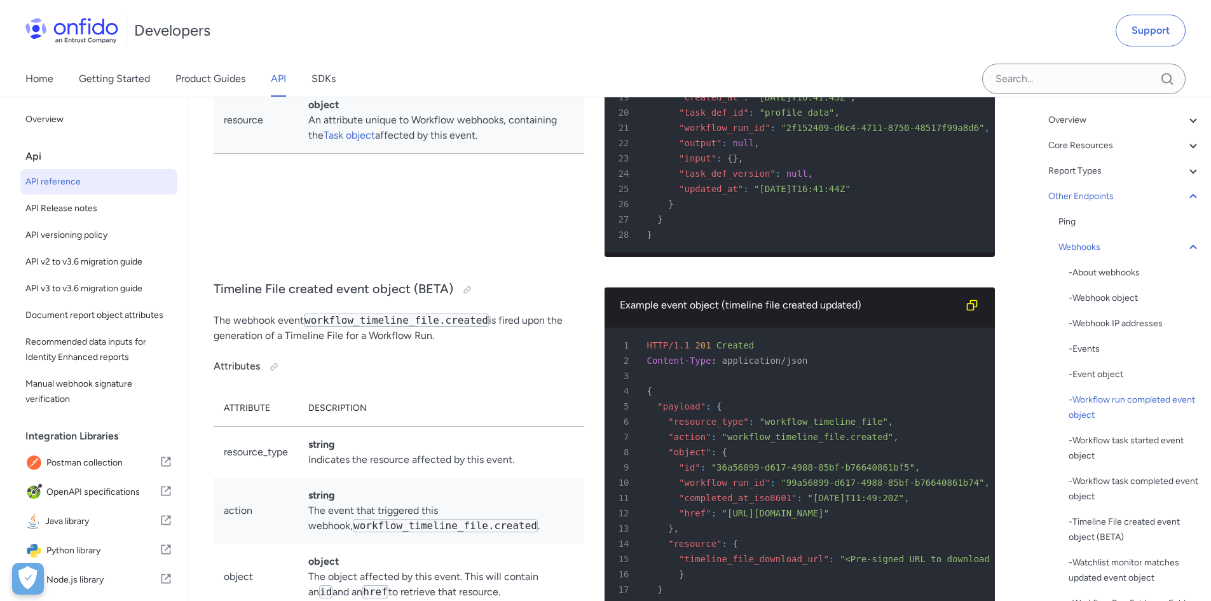
drag, startPoint x: 788, startPoint y: 277, endPoint x: 676, endPoint y: 275, distance: 111.9
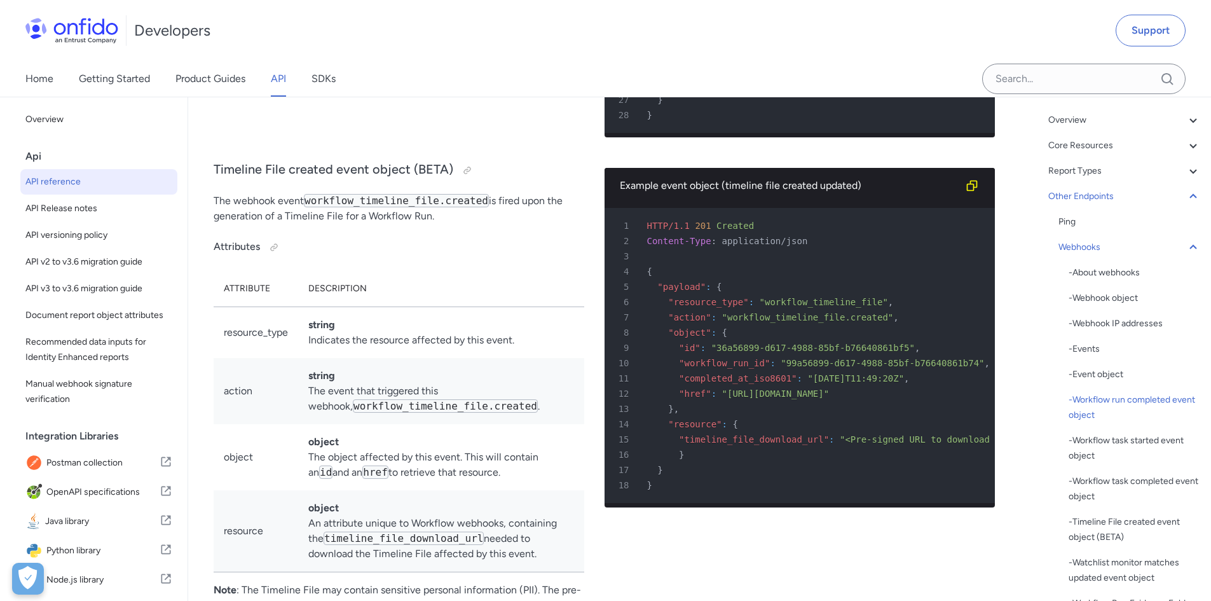
scroll to position [99392, 0]
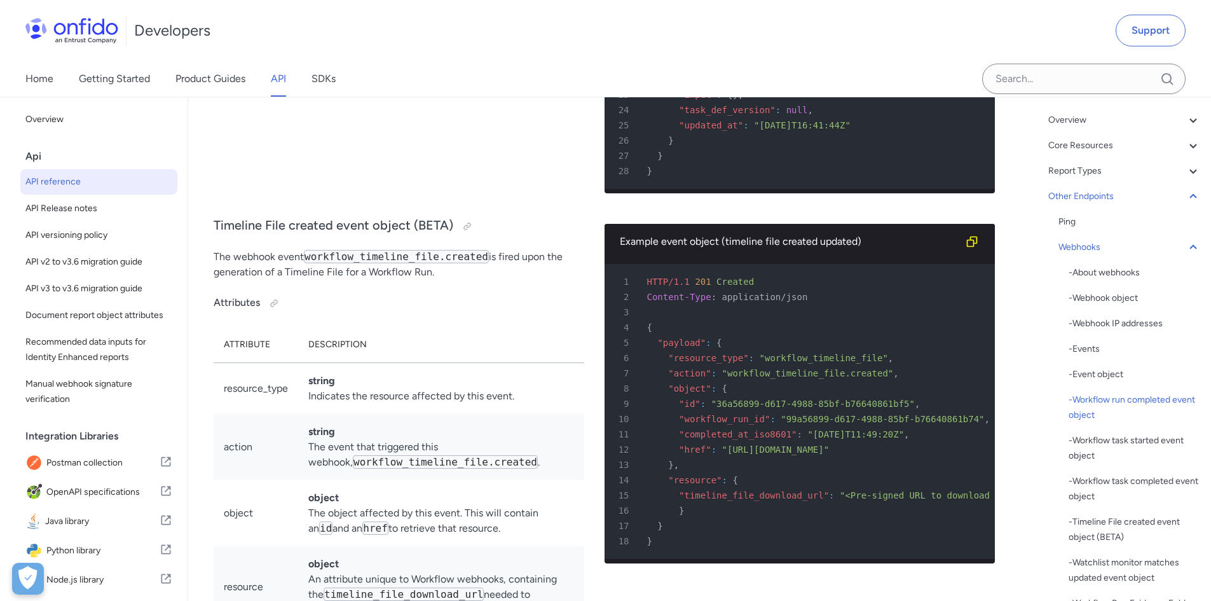
drag, startPoint x: 861, startPoint y: 288, endPoint x: 758, endPoint y: 292, distance: 103.1
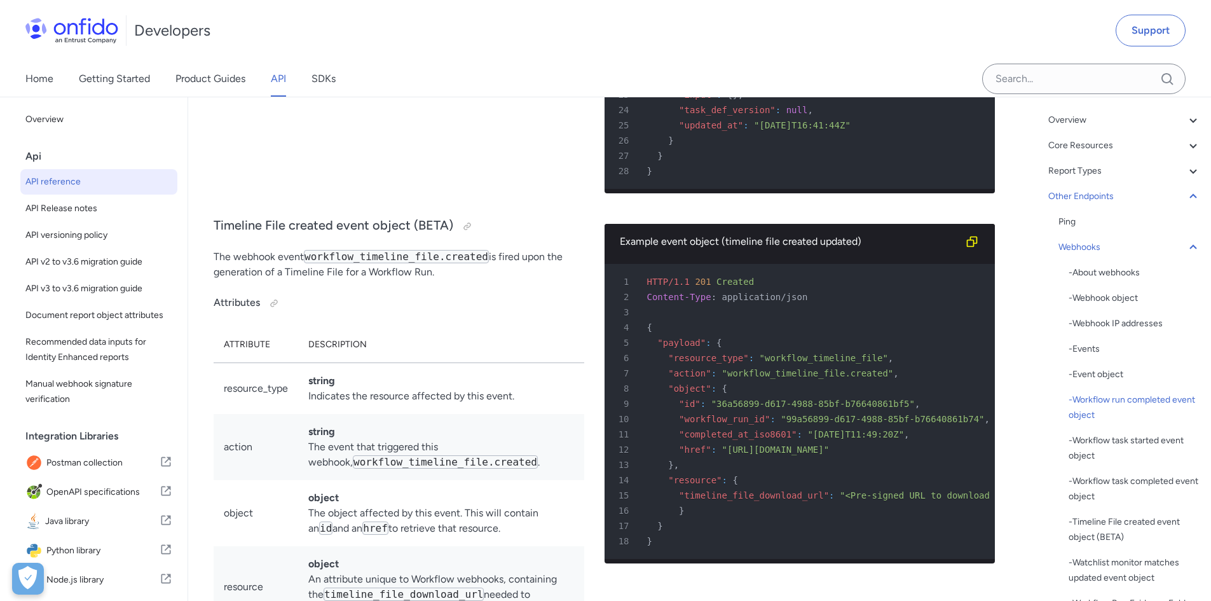
drag, startPoint x: 763, startPoint y: 286, endPoint x: 985, endPoint y: 285, distance: 221.9
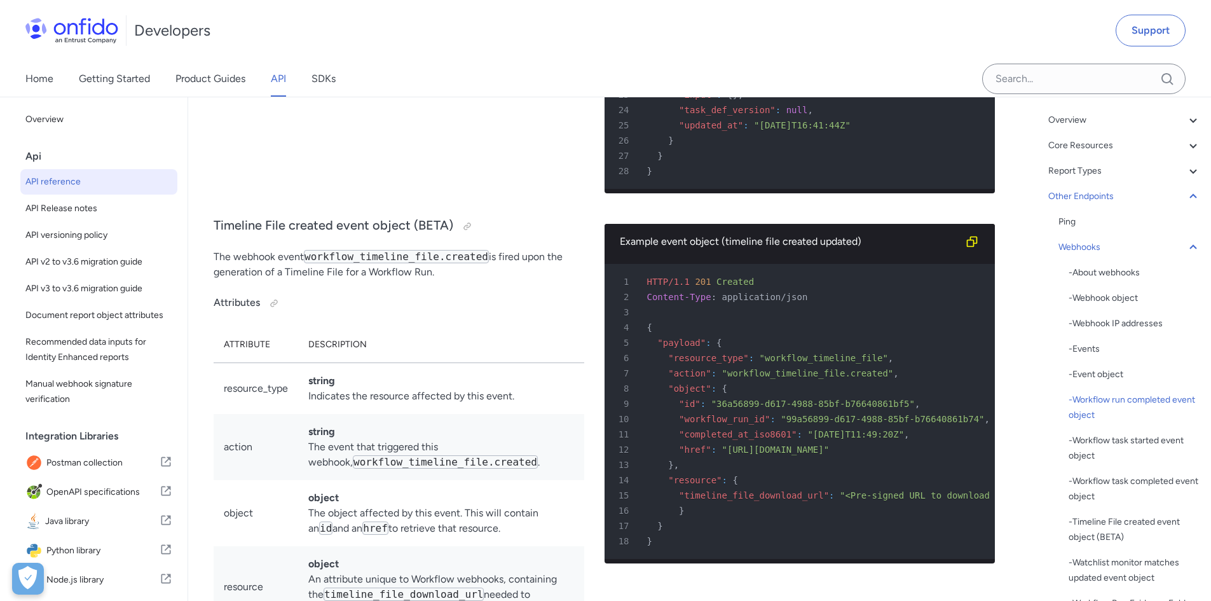
scroll to position [0, 0]
drag, startPoint x: 987, startPoint y: 289, endPoint x: 601, endPoint y: 294, distance: 385.3
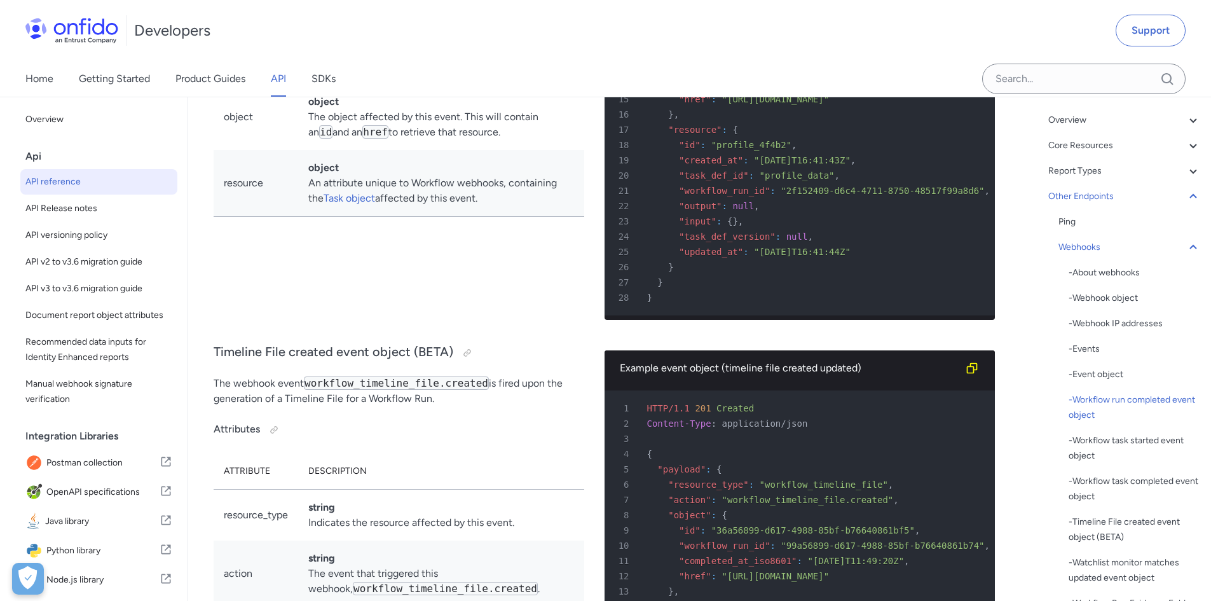
scroll to position [99201, 0]
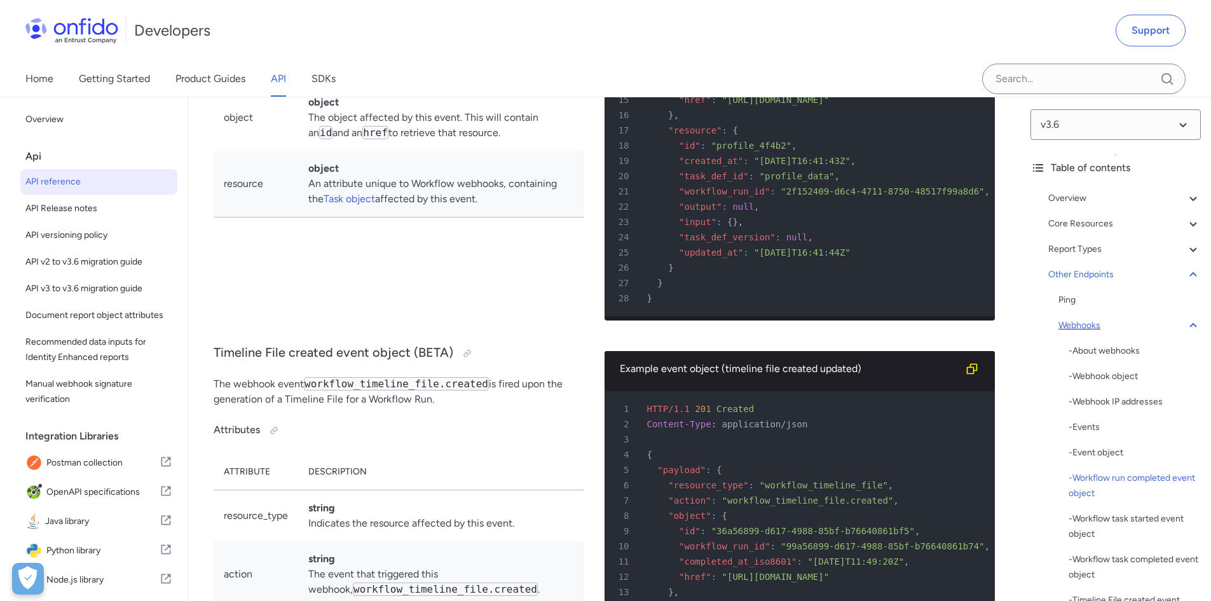
scroll to position [0, 0]
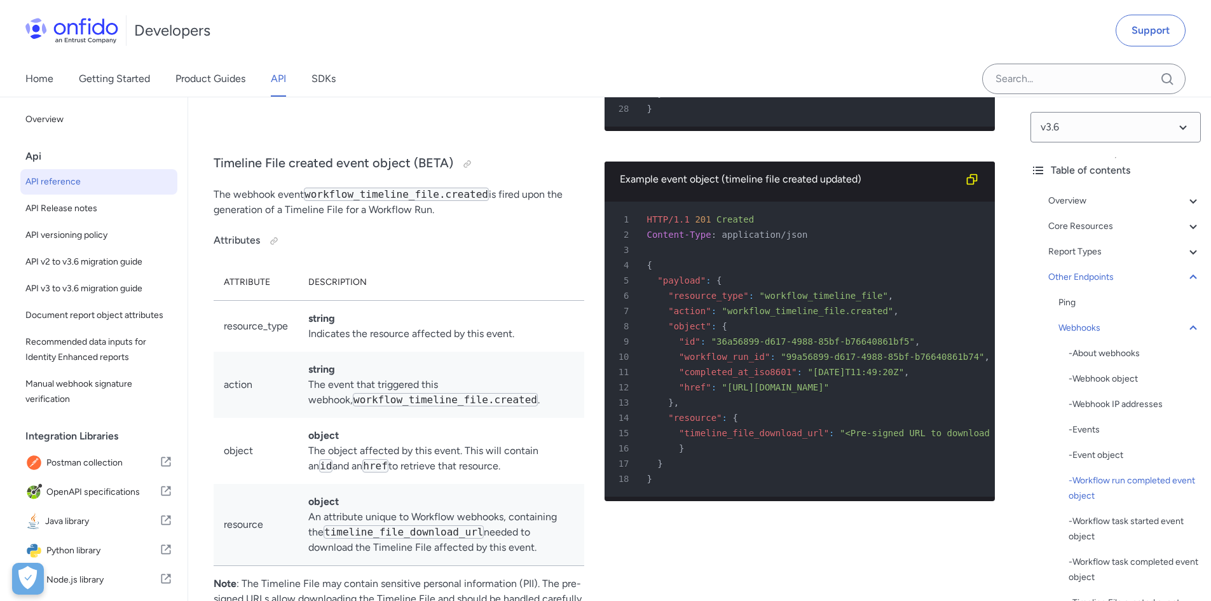
scroll to position [99392, 0]
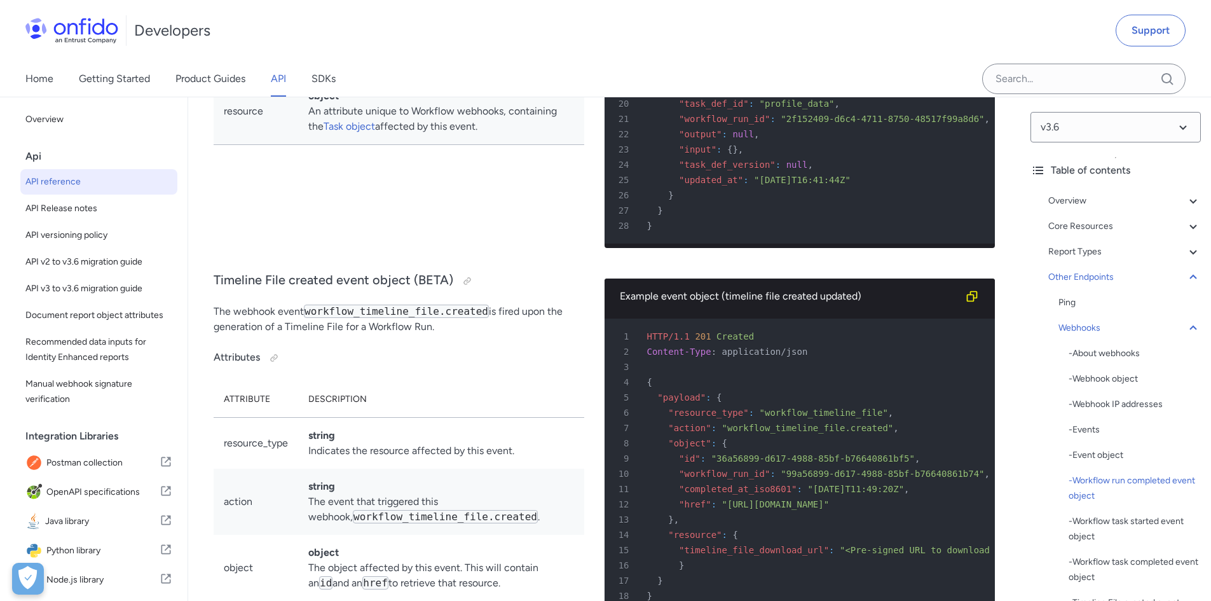
scroll to position [99265, 0]
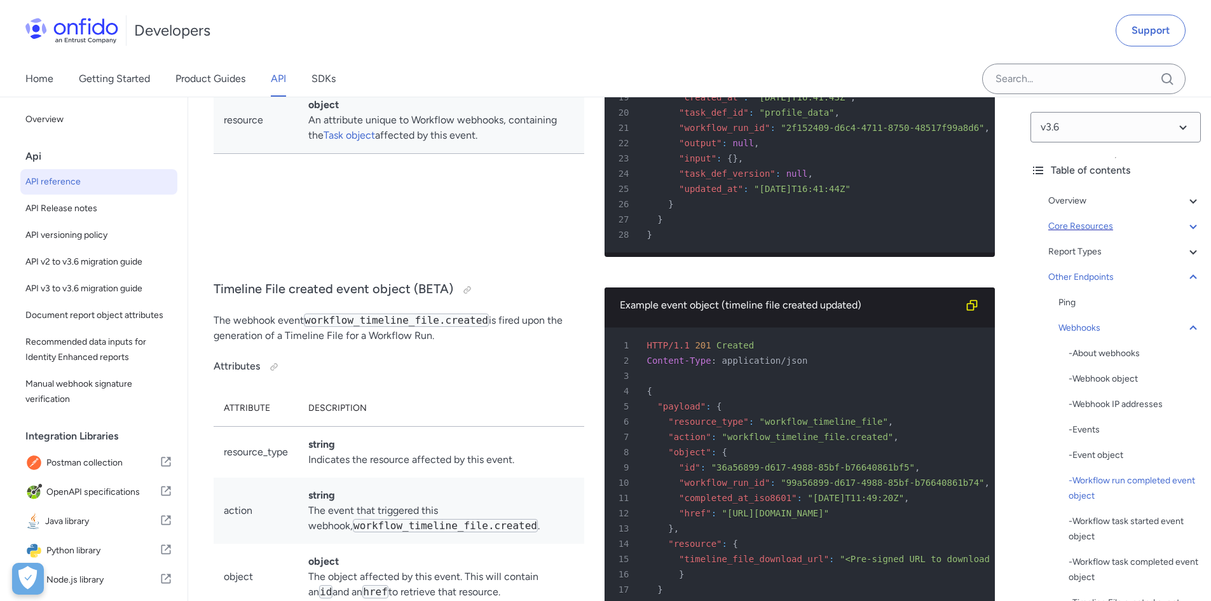
click at [1095, 224] on div "Core Resources" at bounding box center [1124, 226] width 153 height 15
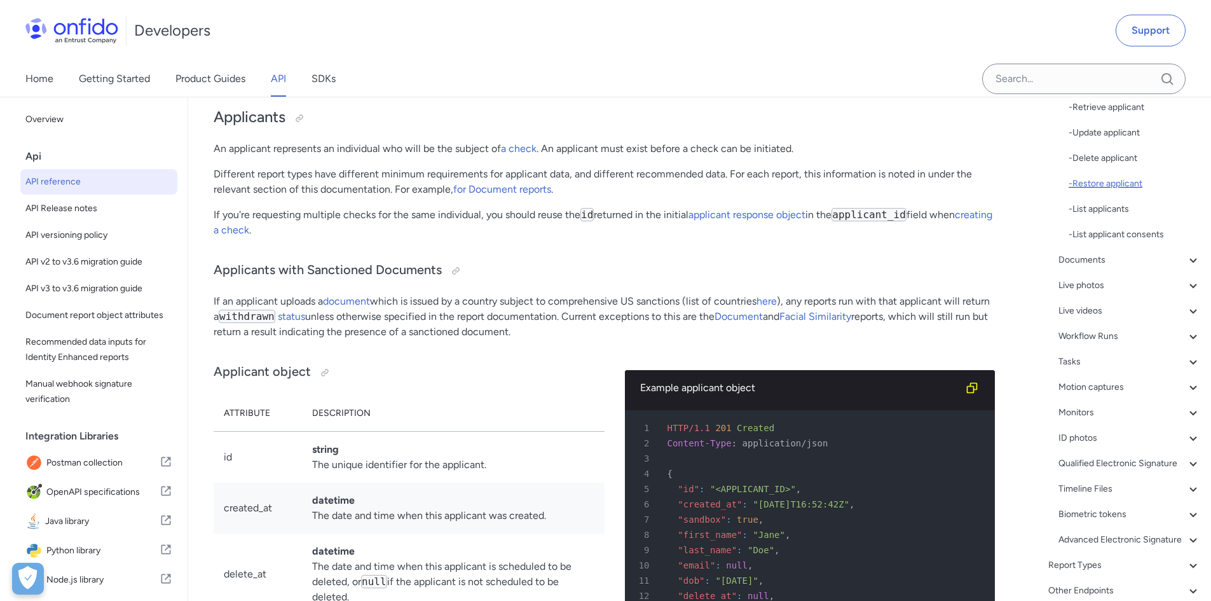
scroll to position [477, 0]
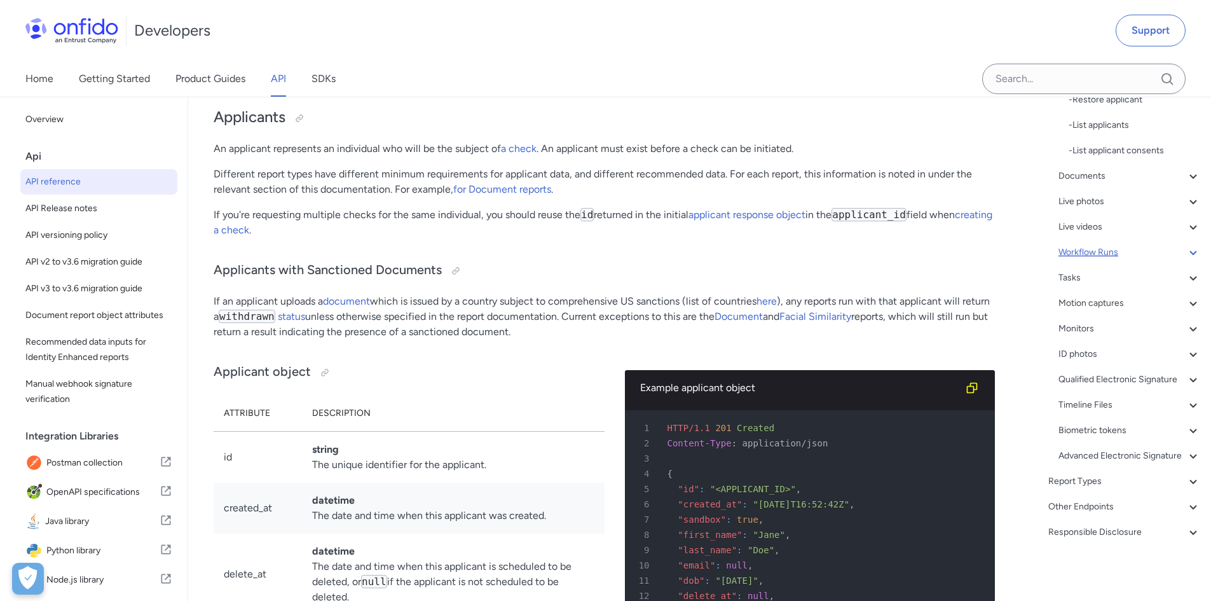
click at [1094, 245] on div "Workflow Runs" at bounding box center [1129, 252] width 142 height 15
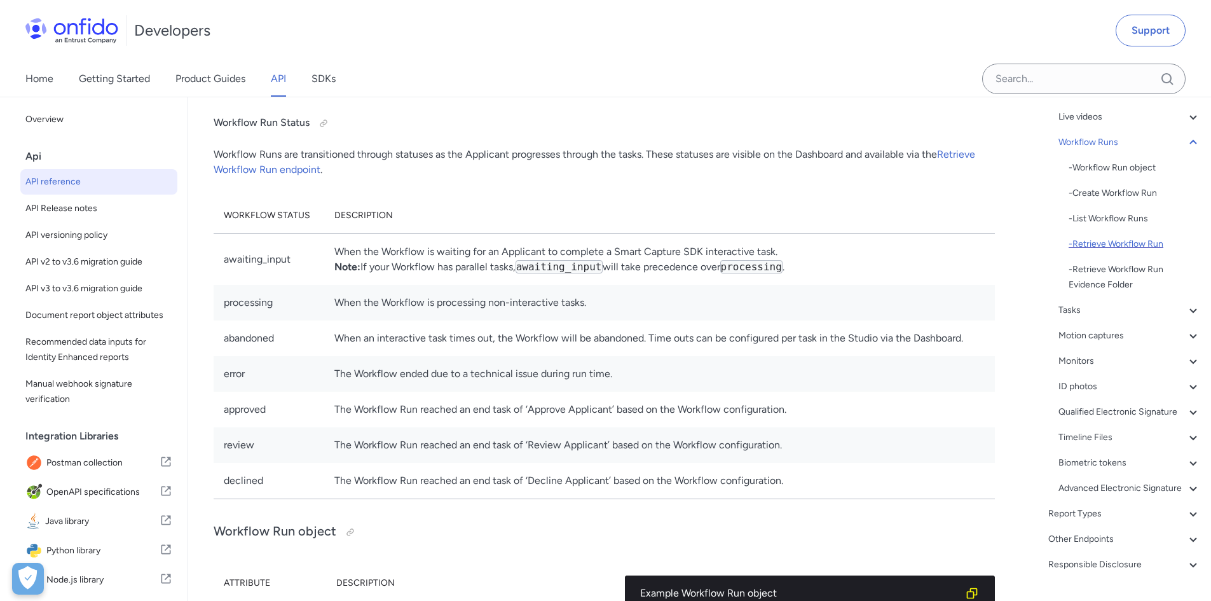
scroll to position [210, 0]
click at [1134, 191] on div "- Create Workflow Run" at bounding box center [1135, 193] width 132 height 15
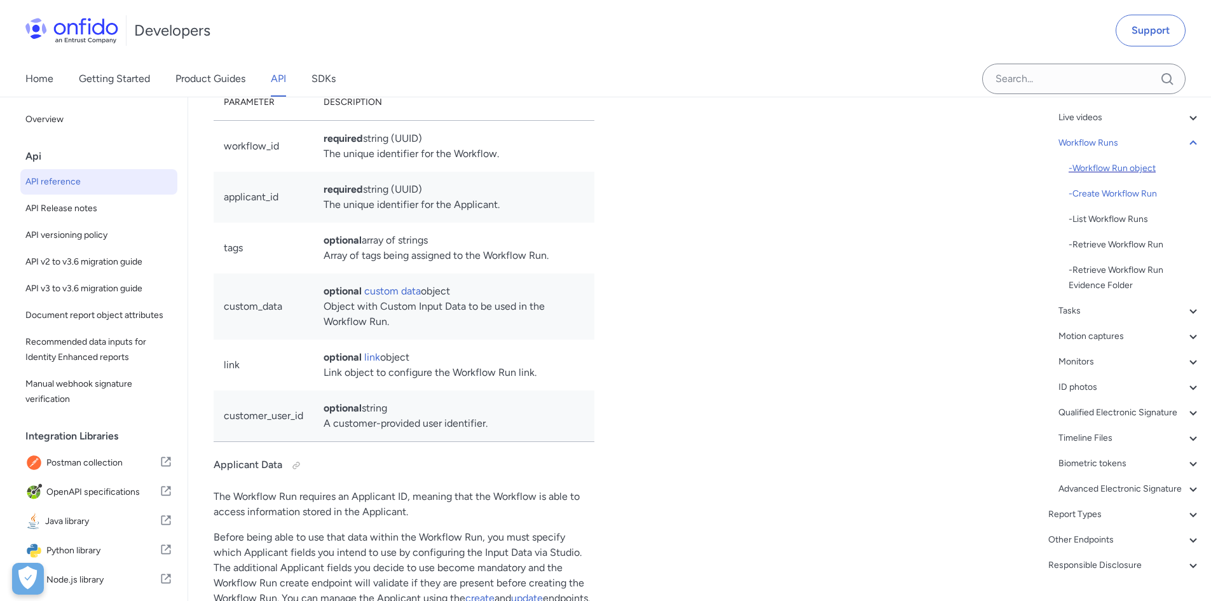
click at [1142, 168] on div "- Workflow Run object" at bounding box center [1135, 168] width 132 height 15
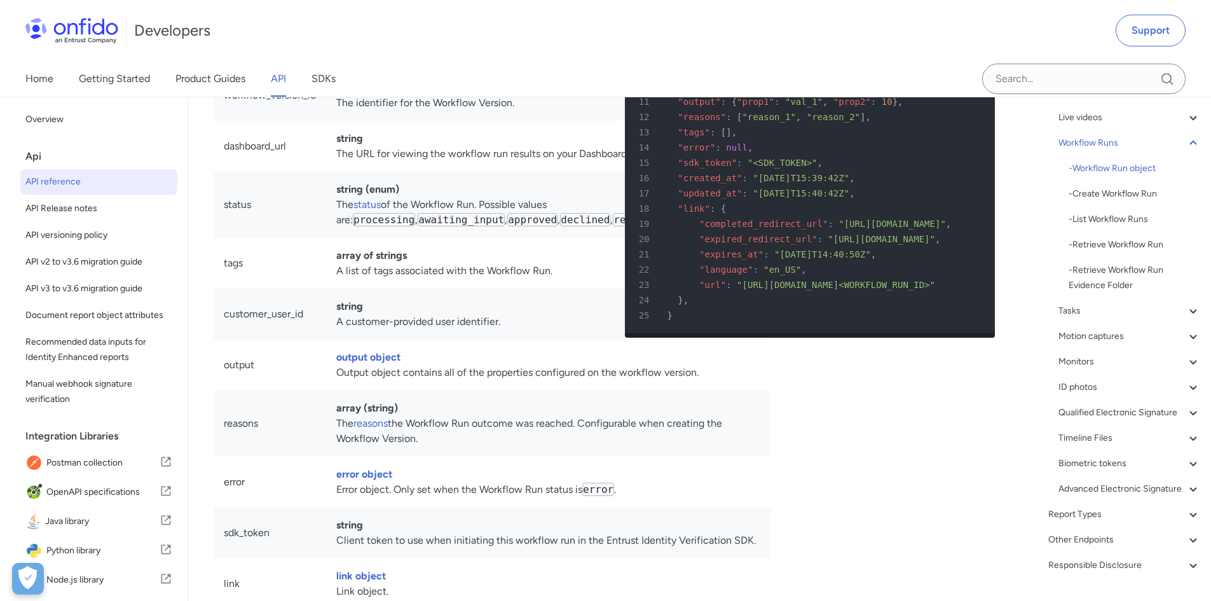
scroll to position [28023, 0]
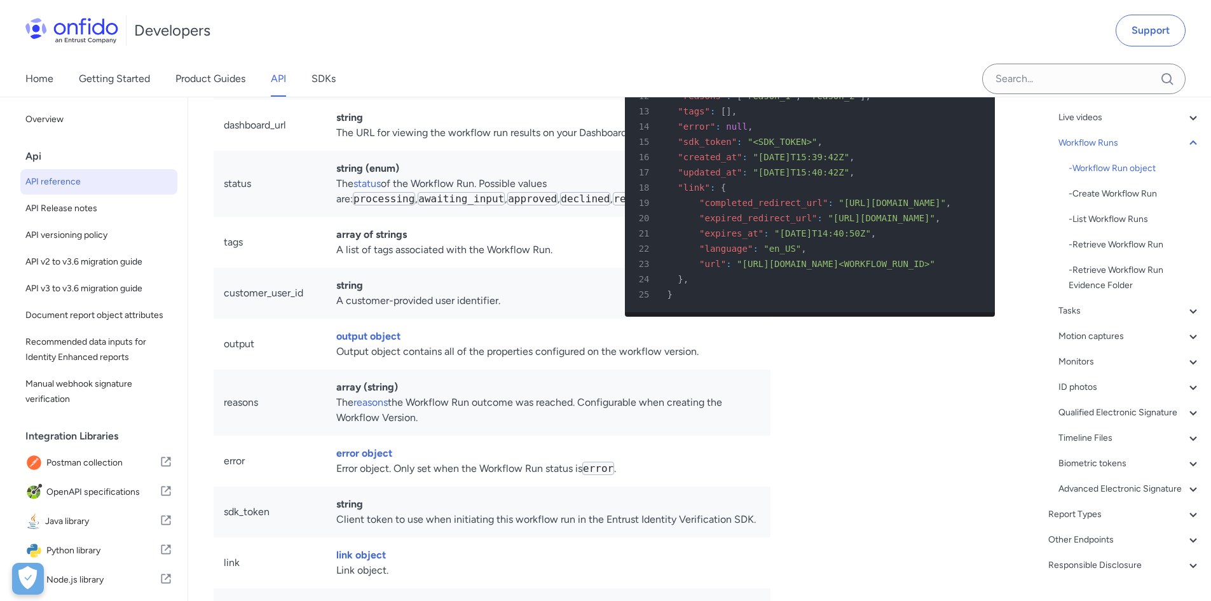
drag, startPoint x: 690, startPoint y: 242, endPoint x: 772, endPoint y: 247, distance: 82.8
drag, startPoint x: 773, startPoint y: 244, endPoint x: 692, endPoint y: 245, distance: 81.4
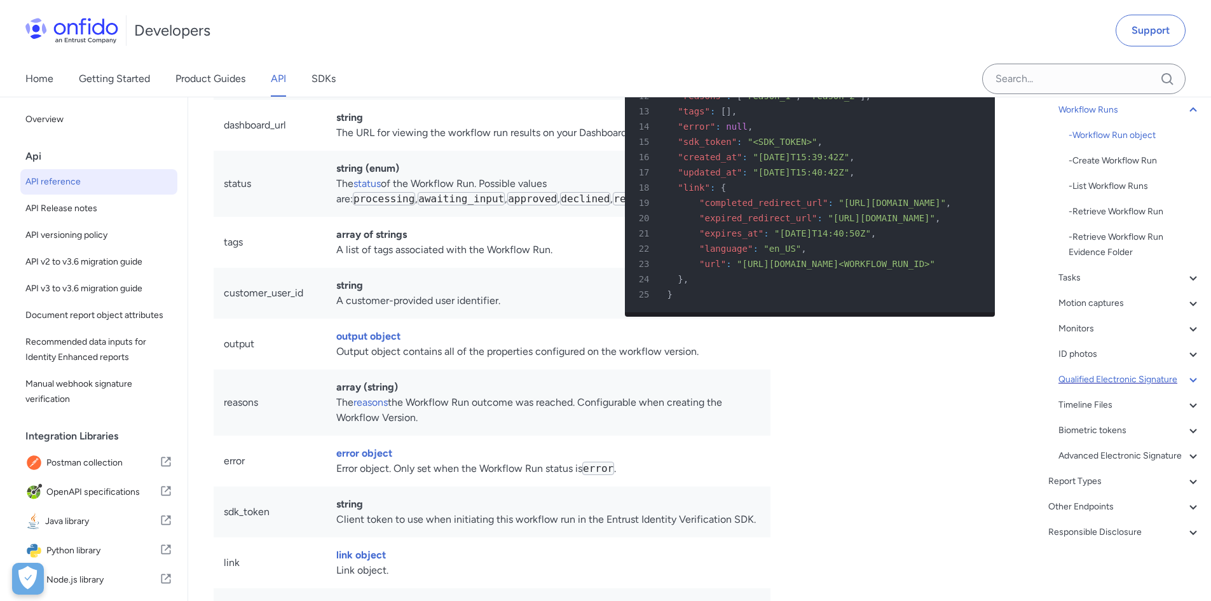
scroll to position [274, 0]
click at [1077, 512] on div "Other Endpoints" at bounding box center [1124, 506] width 153 height 15
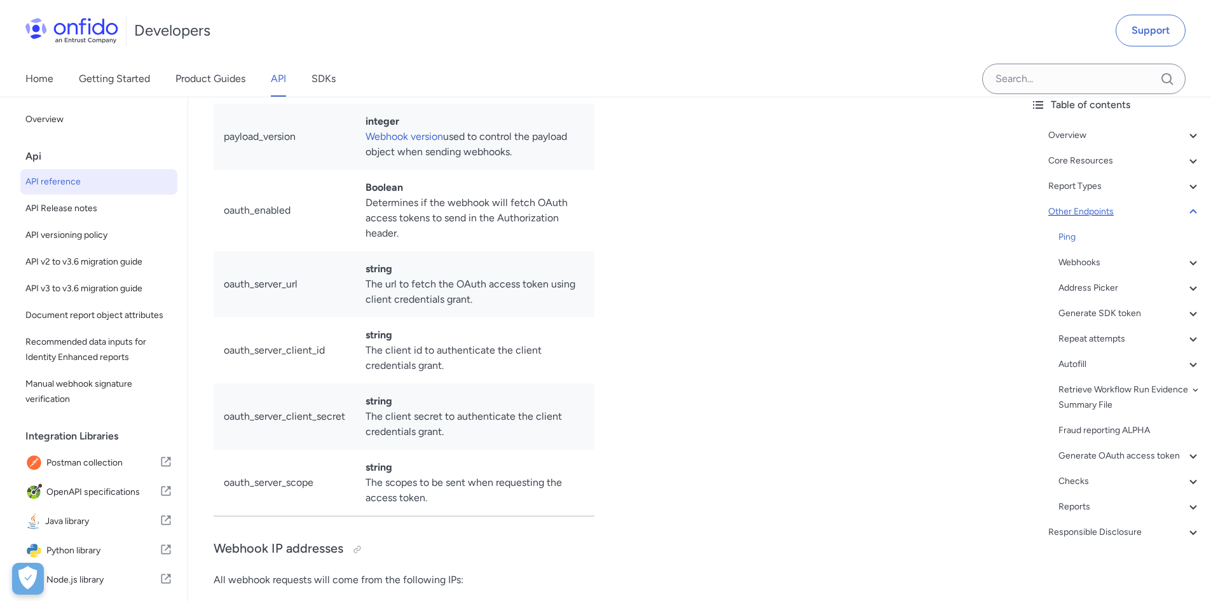
scroll to position [81, 0]
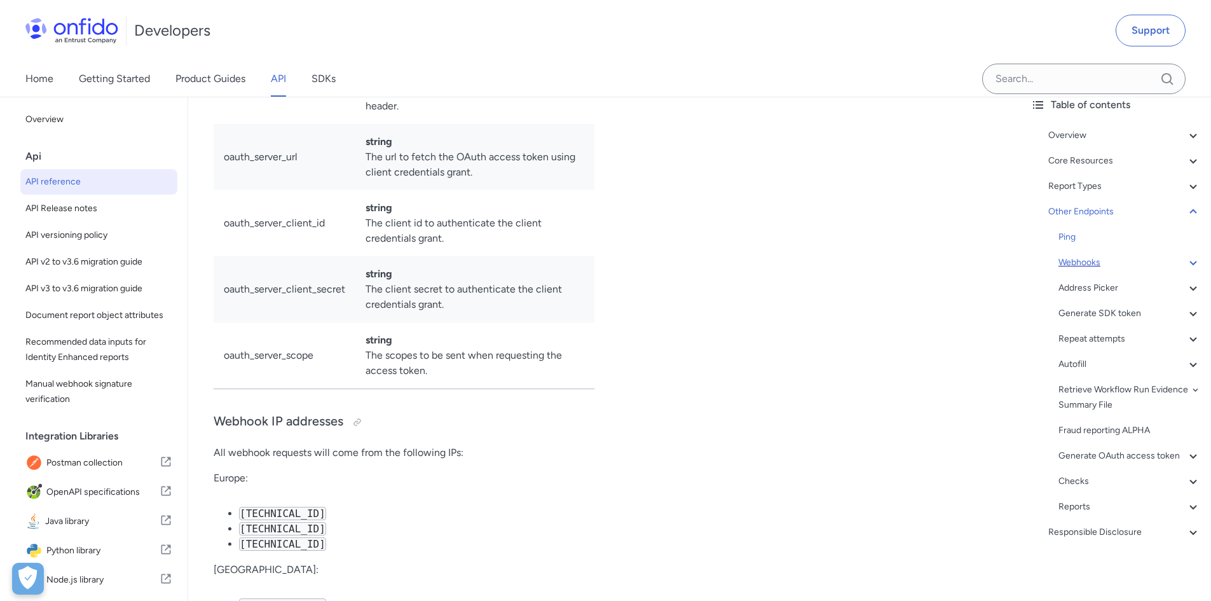
click at [1074, 255] on div "Webhooks" at bounding box center [1129, 262] width 142 height 15
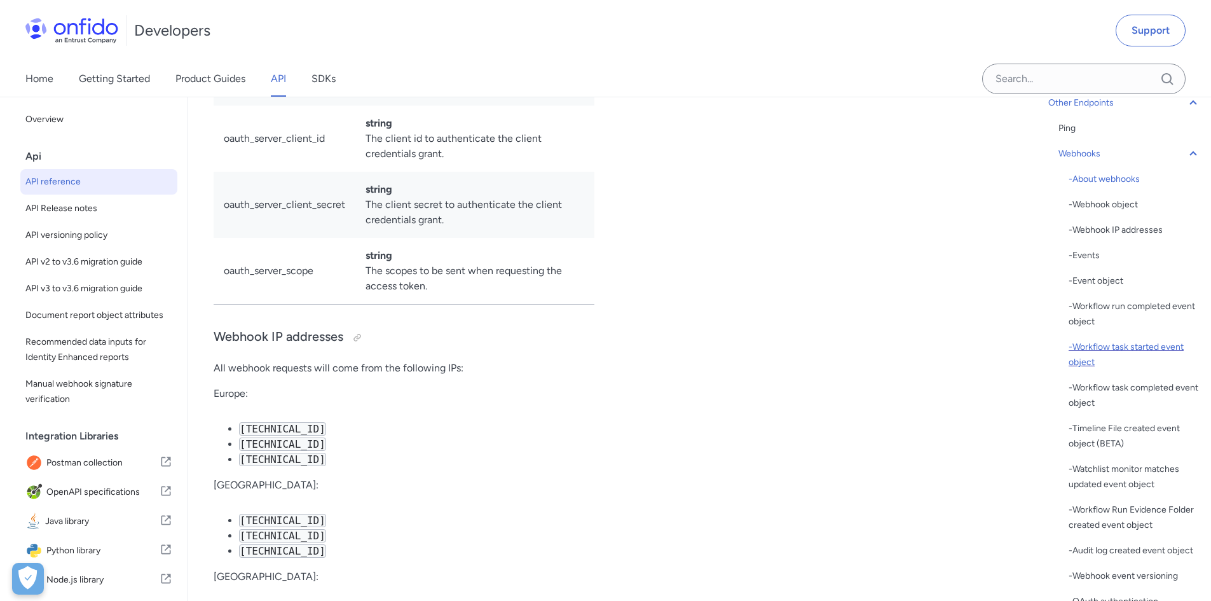
scroll to position [208, 0]
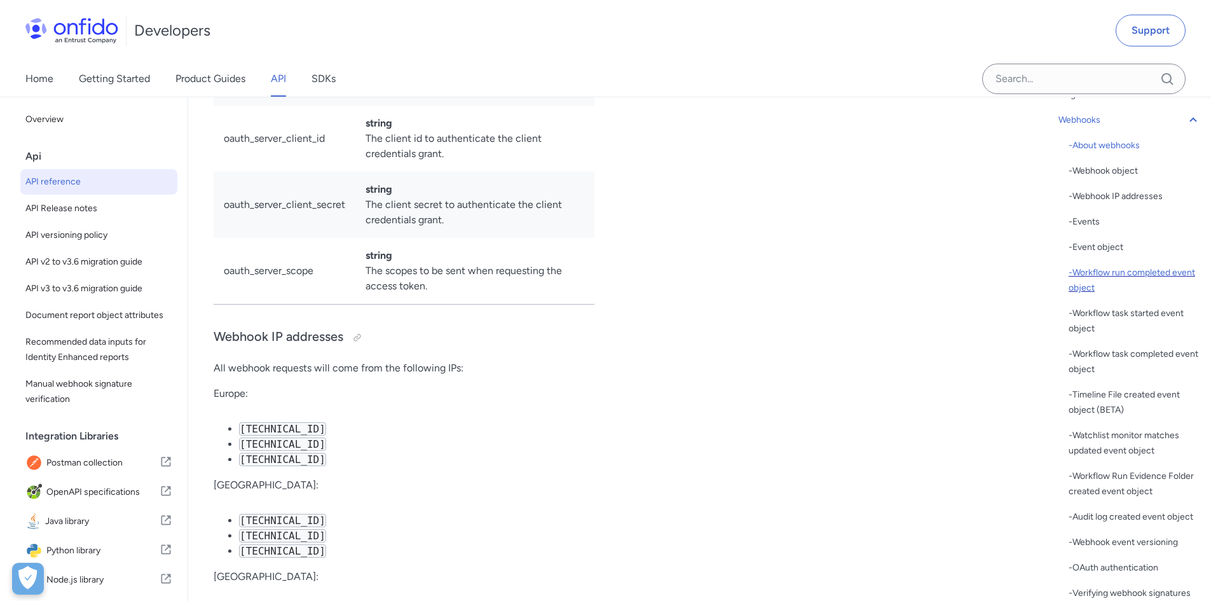
click at [1109, 280] on div "- Workflow run completed event object" at bounding box center [1135, 280] width 132 height 31
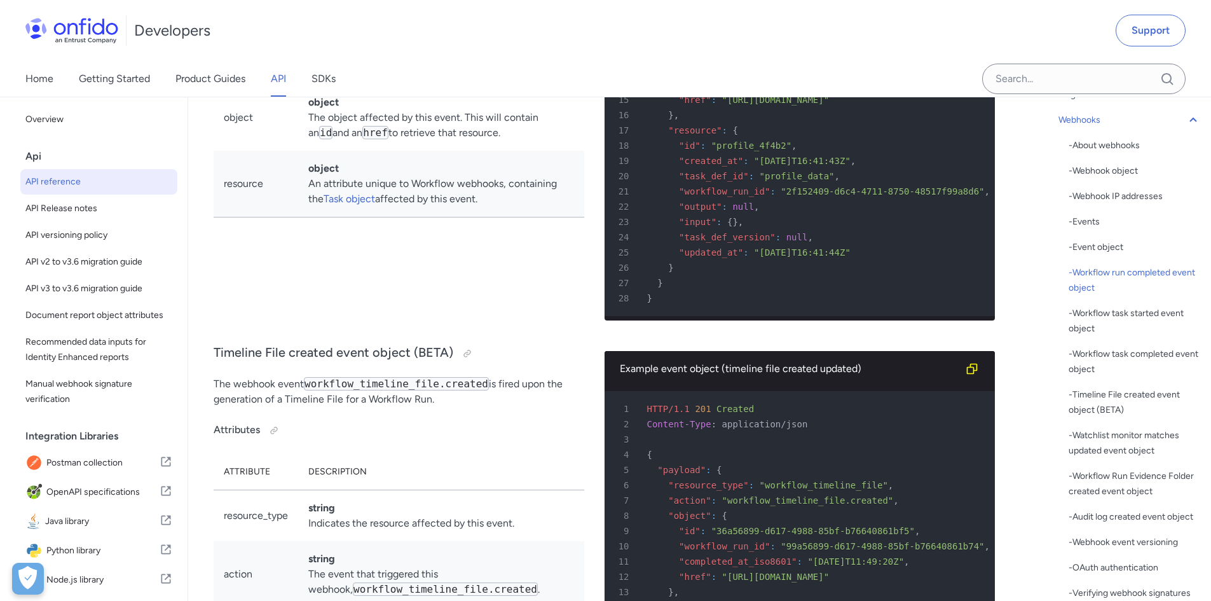
drag, startPoint x: 706, startPoint y: 323, endPoint x: 886, endPoint y: 321, distance: 179.9
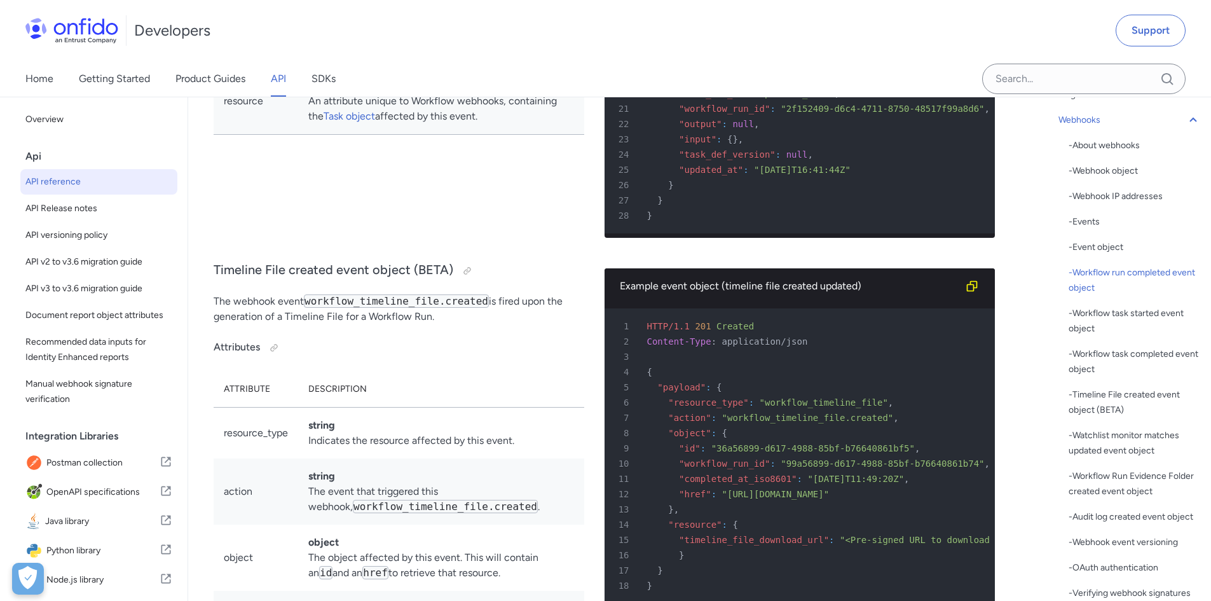
scroll to position [99392, 0]
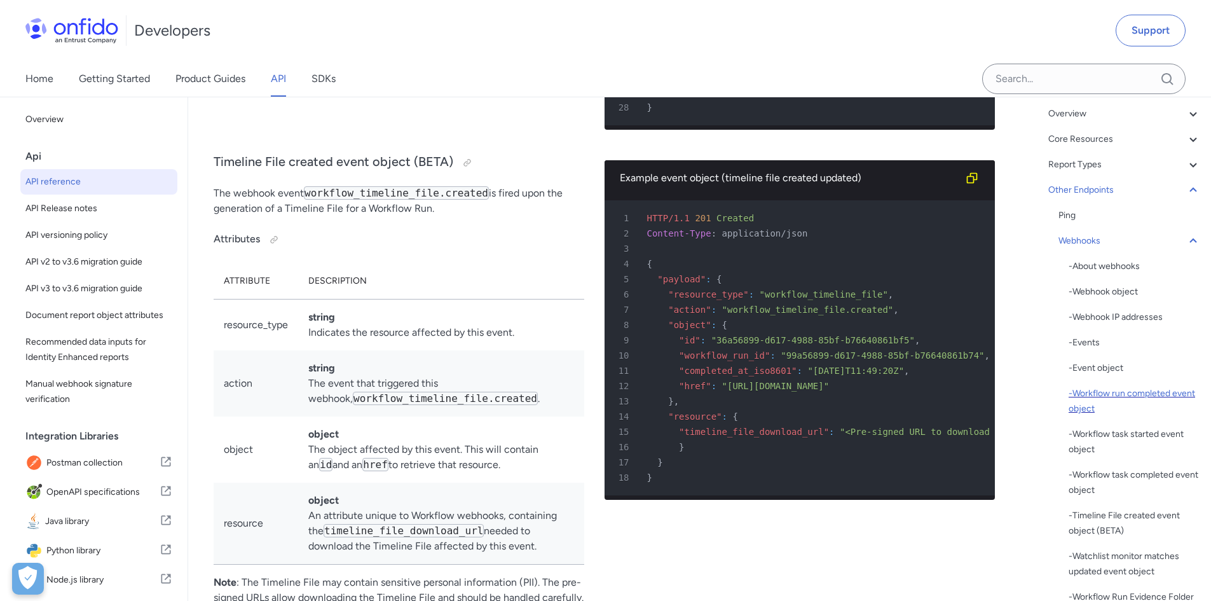
scroll to position [0, 0]
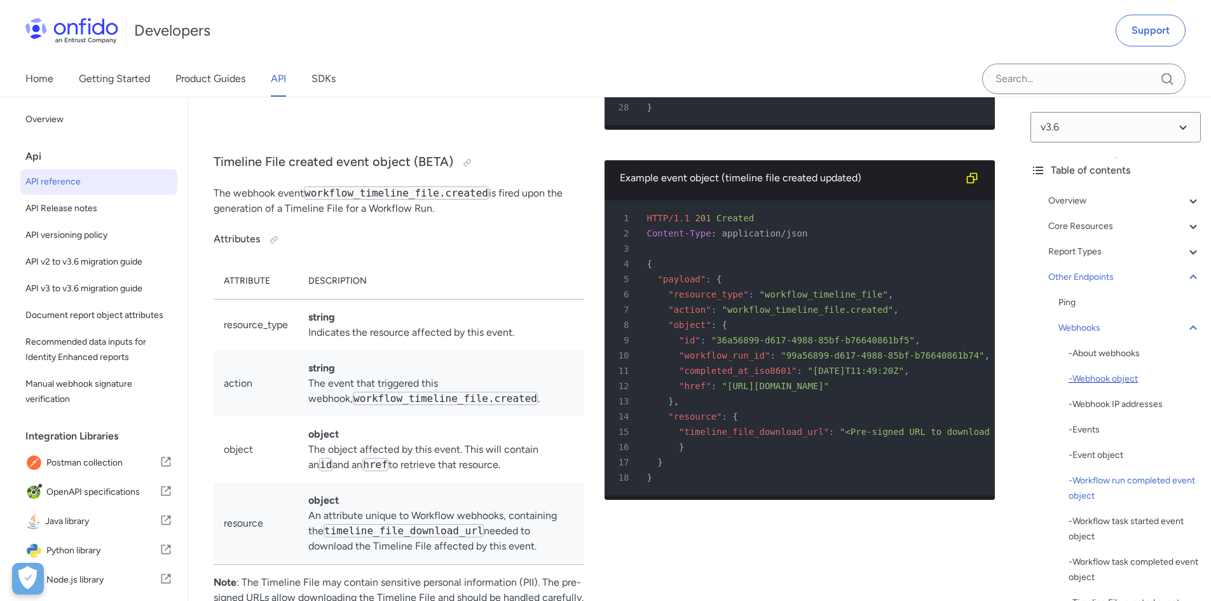
click at [1135, 382] on div "- Webhook object" at bounding box center [1135, 378] width 132 height 15
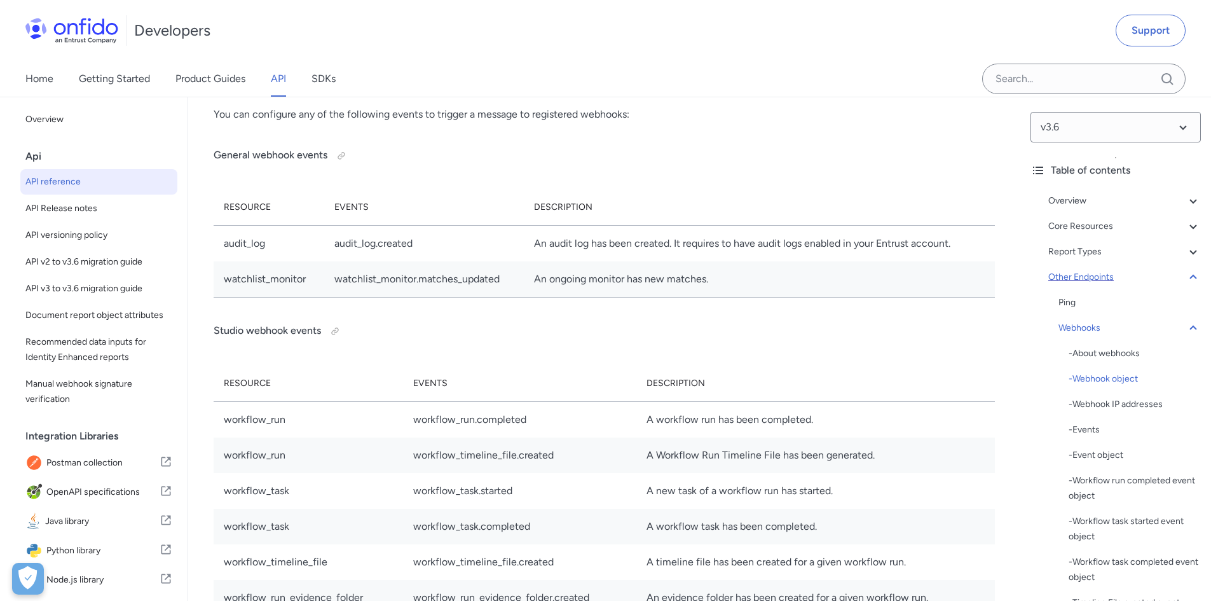
click at [1096, 278] on div "Other Endpoints" at bounding box center [1124, 277] width 153 height 15
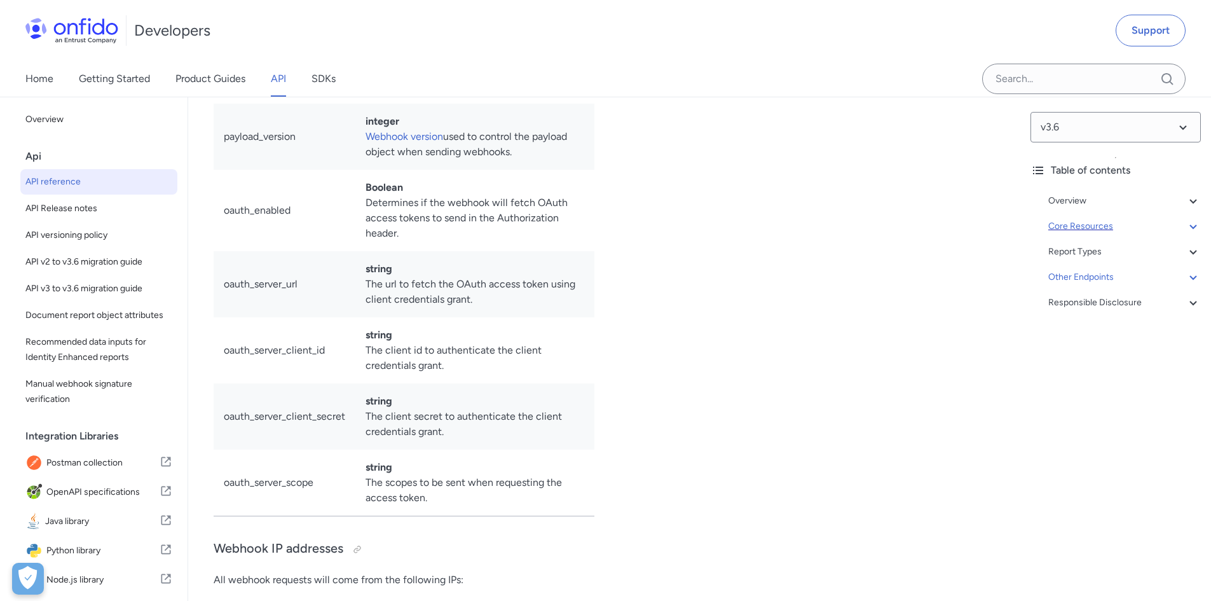
click at [1090, 226] on div "Core Resources" at bounding box center [1124, 226] width 153 height 15
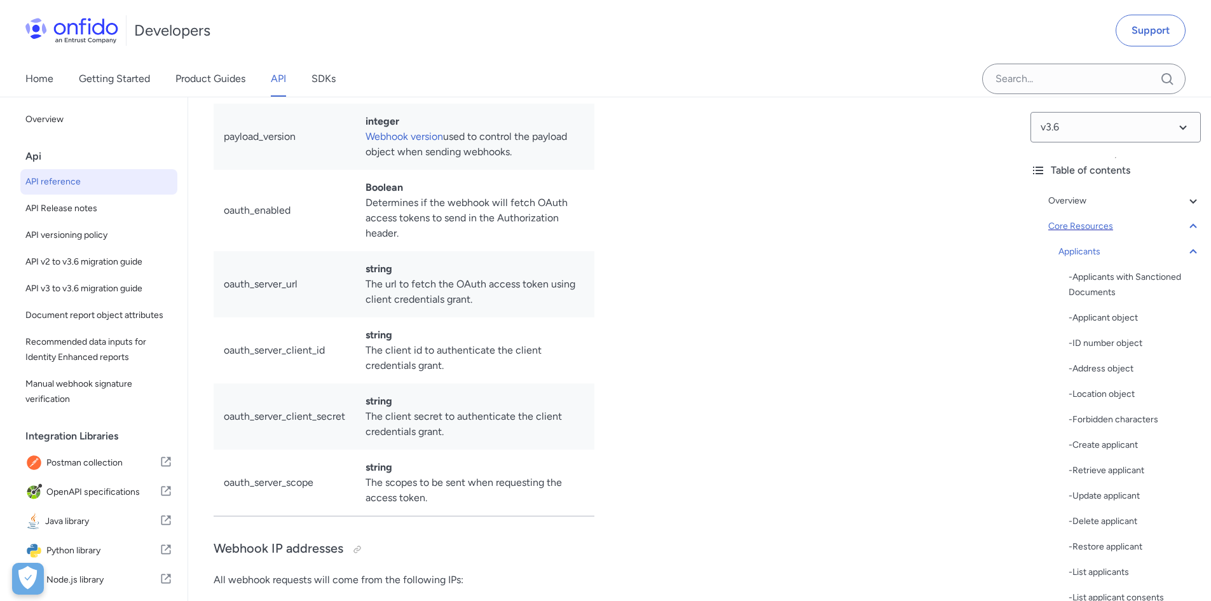
scroll to position [12656, 0]
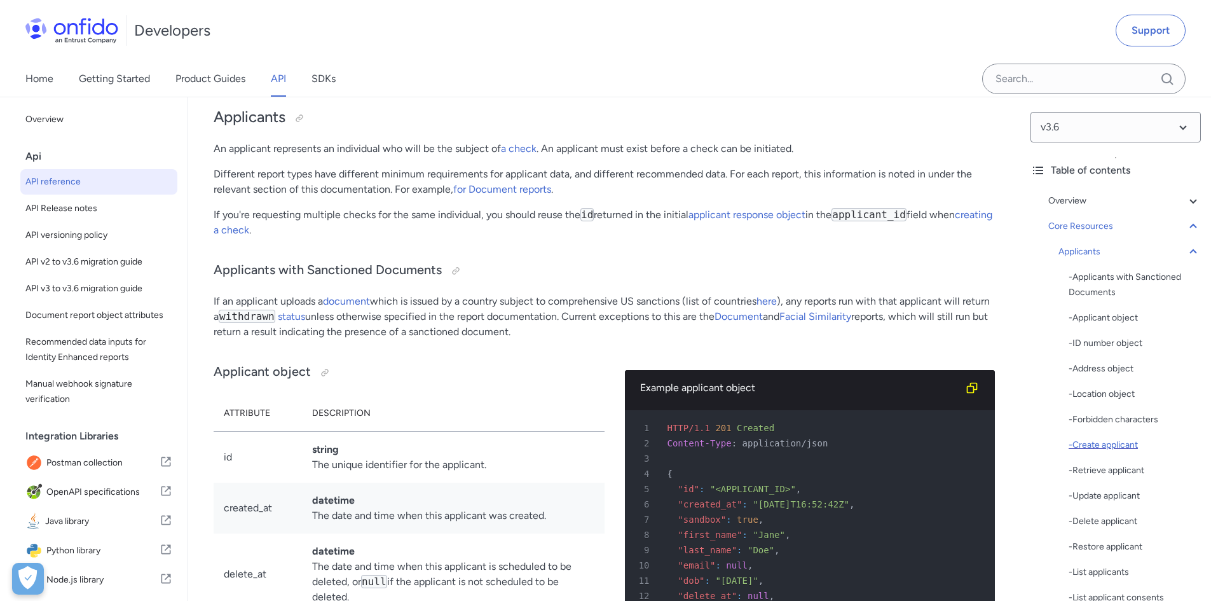
click at [1127, 451] on div "- Create applicant" at bounding box center [1135, 444] width 132 height 15
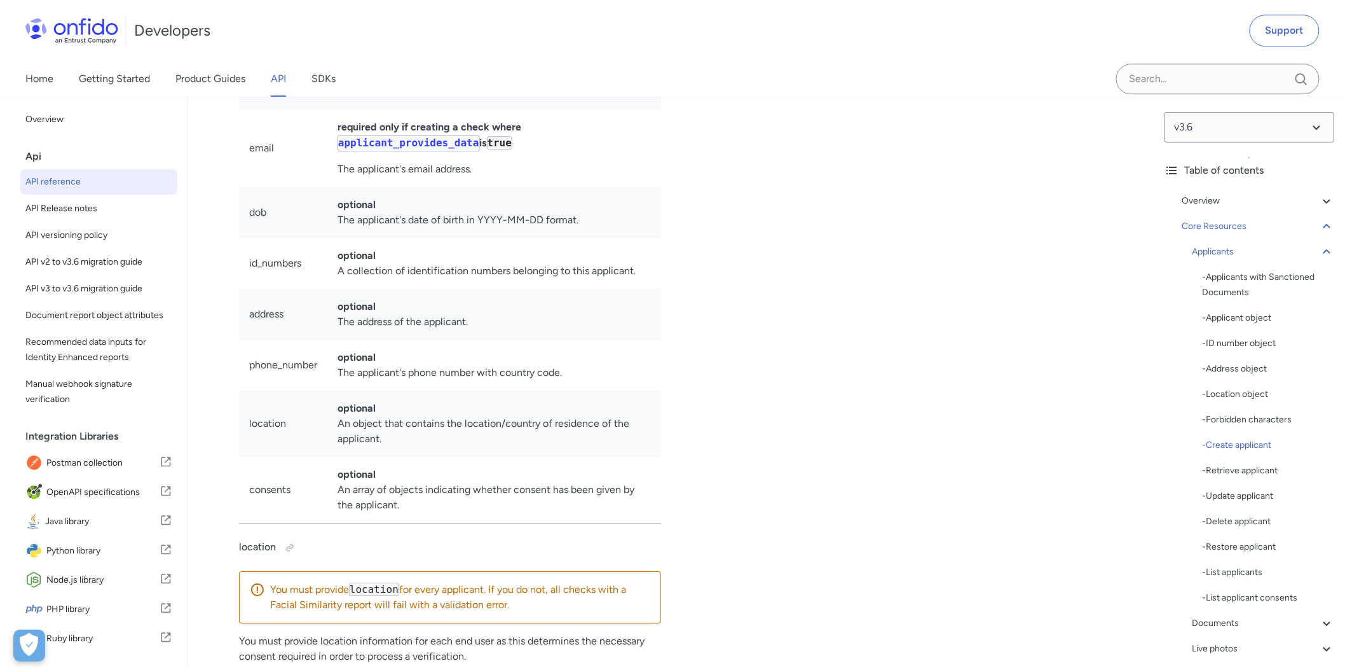
scroll to position [15648, 0]
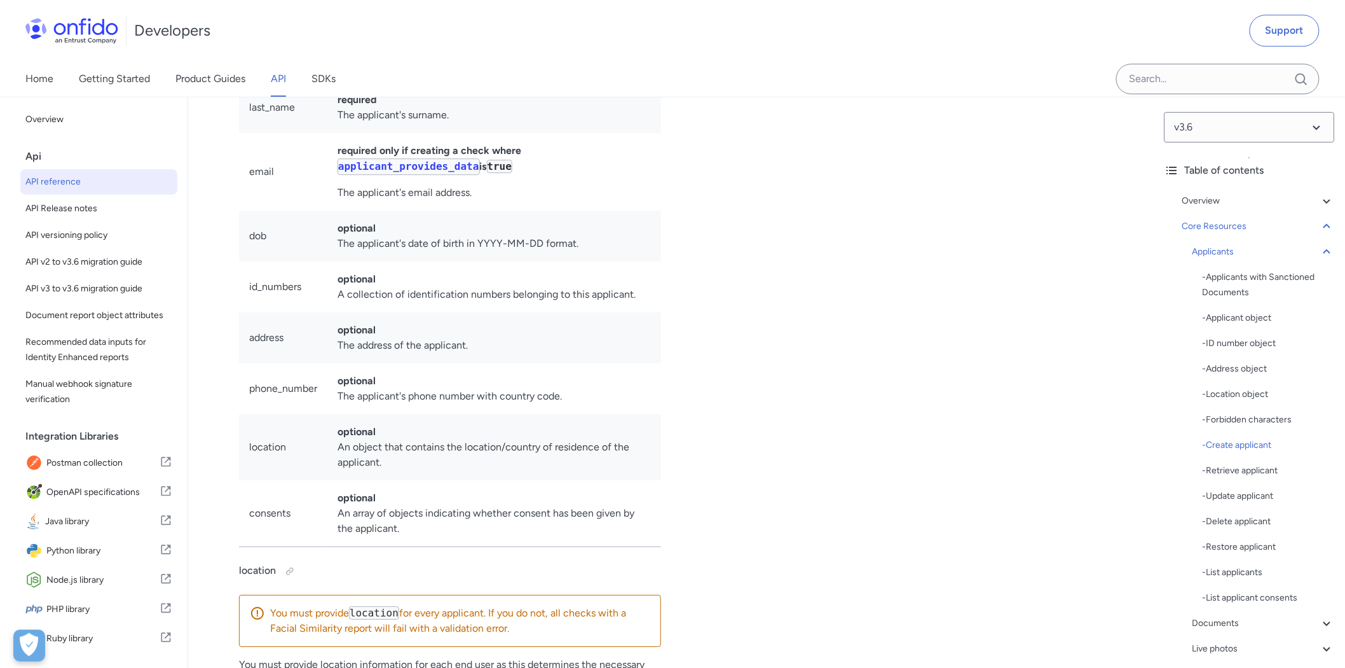
click at [660, 31] on th "Description" at bounding box center [494, 13] width 334 height 36
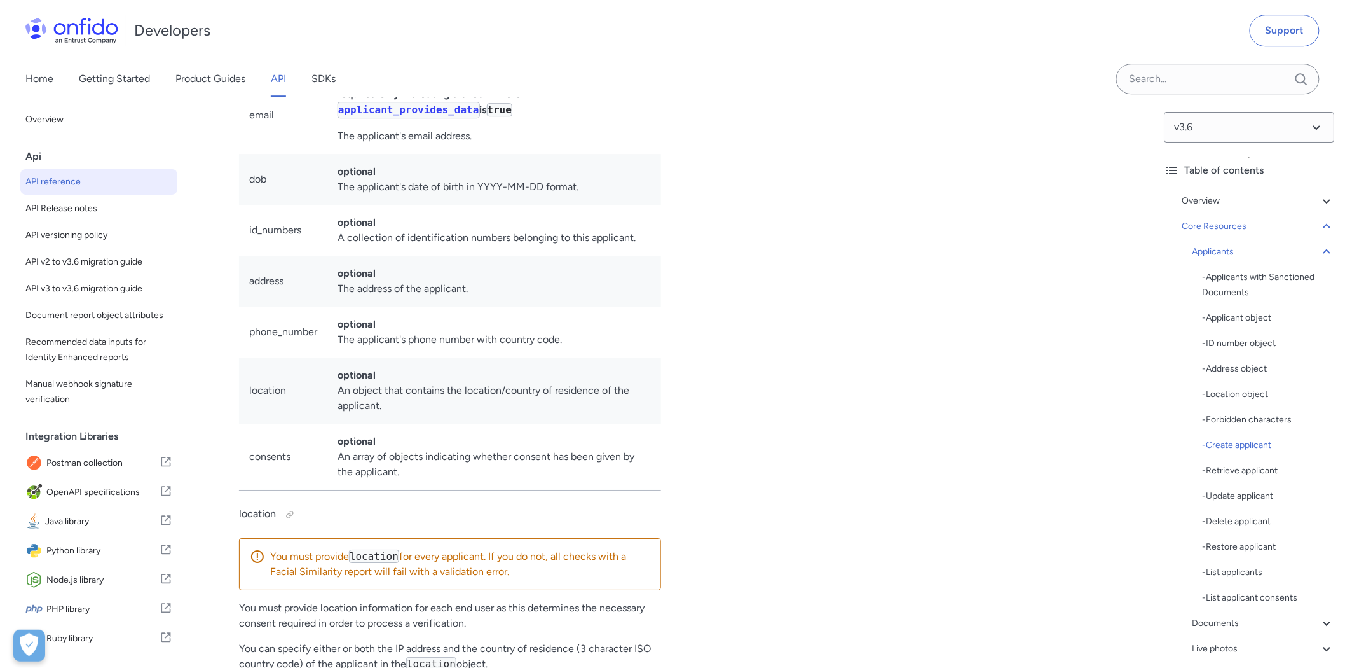
scroll to position [15676, 0]
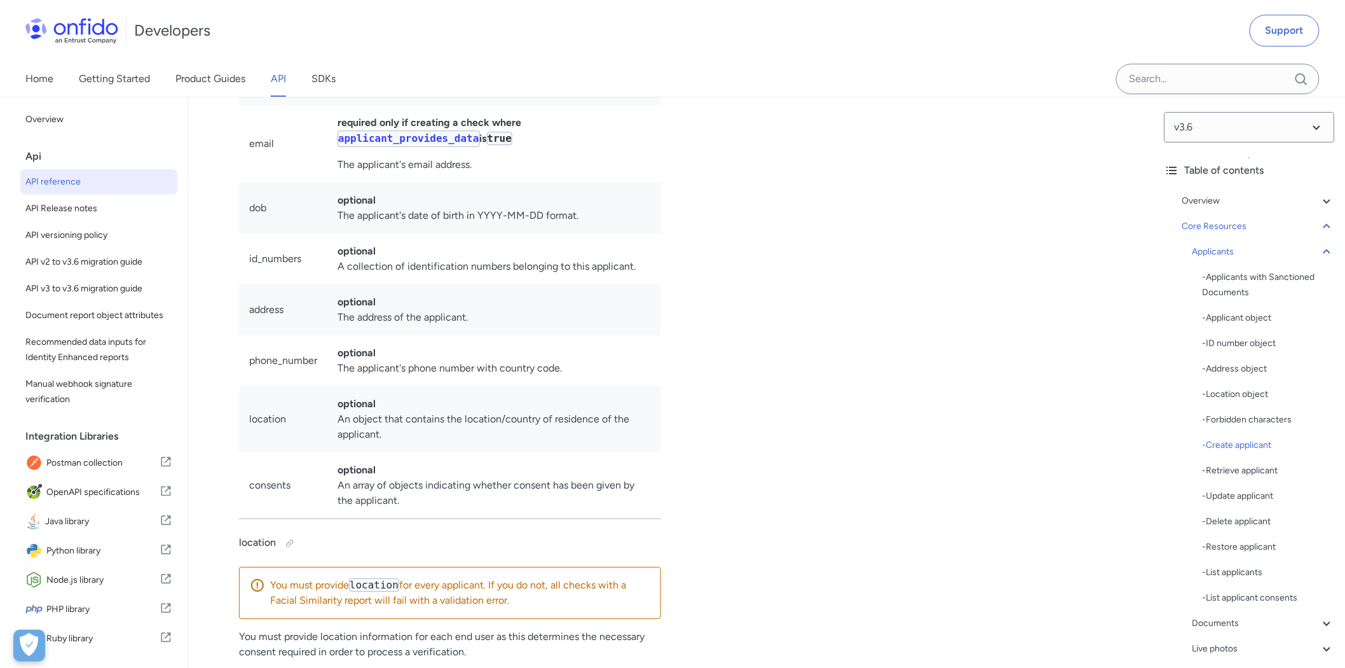
click at [660, 55] on td "required The applicant's forename." at bounding box center [494, 28] width 334 height 51
click at [1210, 250] on div "Applicants" at bounding box center [1264, 251] width 142 height 15
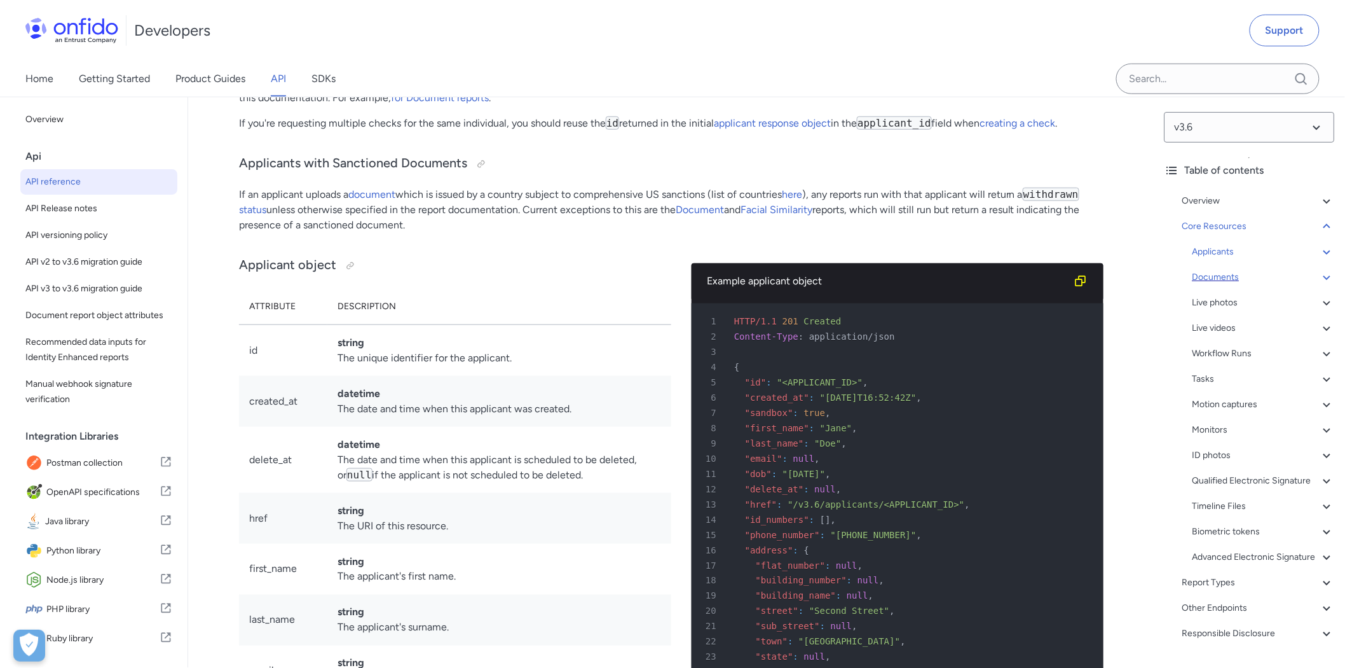
click at [1210, 278] on div "Documents" at bounding box center [1264, 277] width 142 height 15
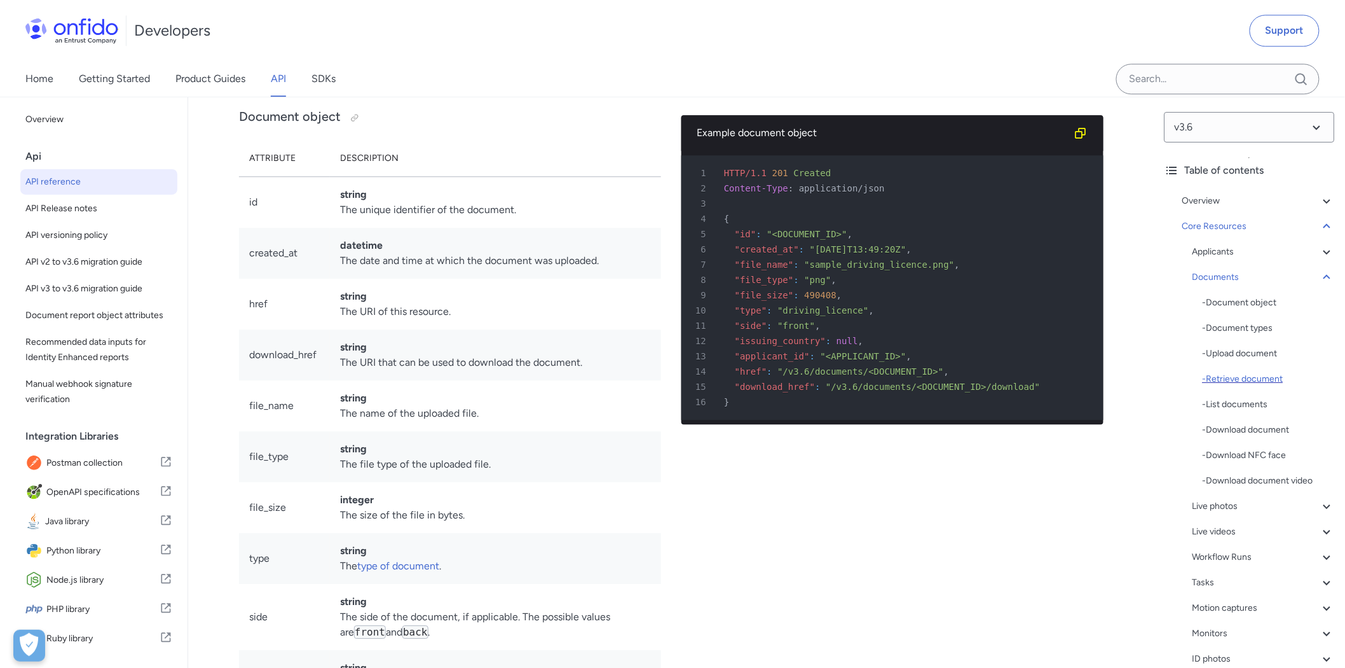
click at [1210, 383] on div "- Retrieve document" at bounding box center [1269, 378] width 132 height 15
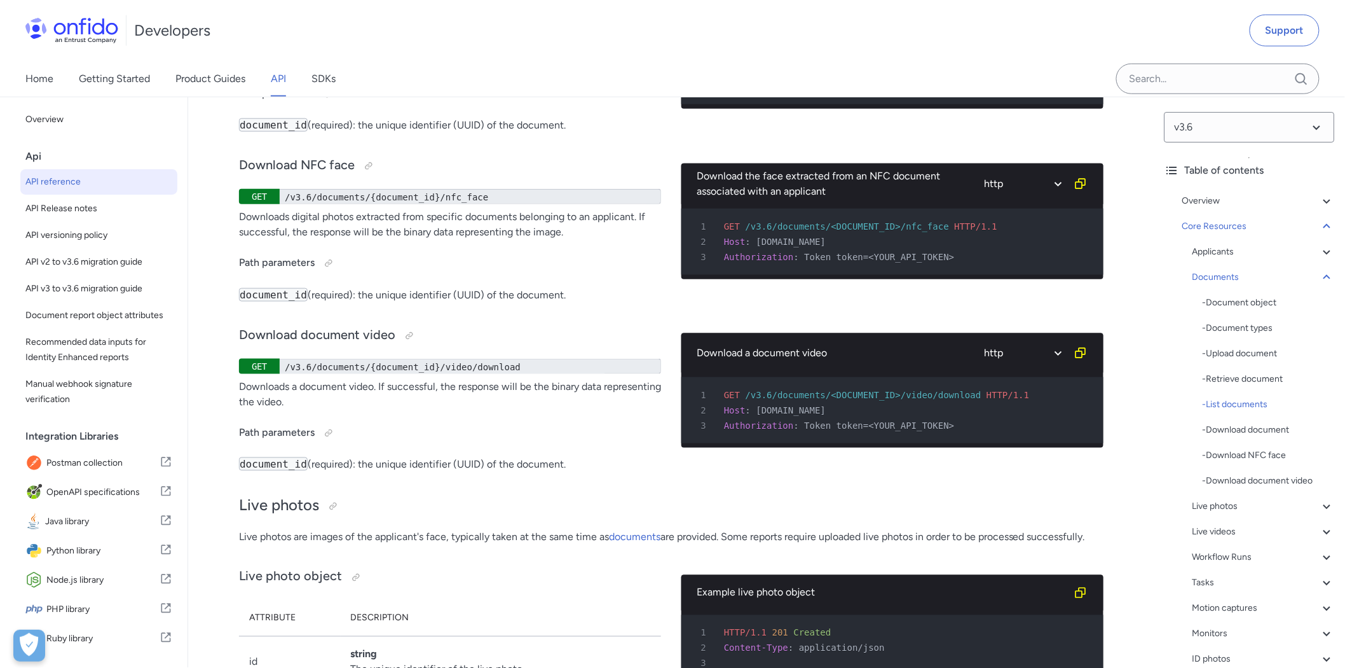
scroll to position [22740, 0]
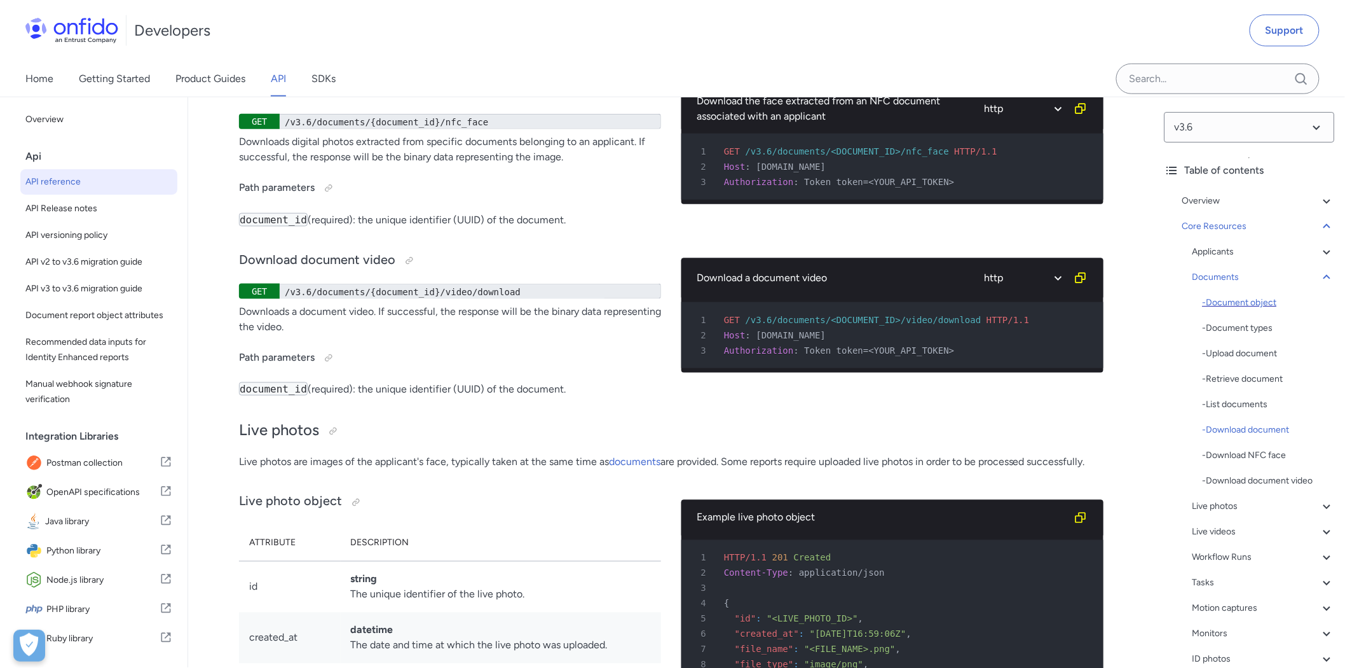
click at [1210, 306] on div "- Document object" at bounding box center [1269, 302] width 132 height 15
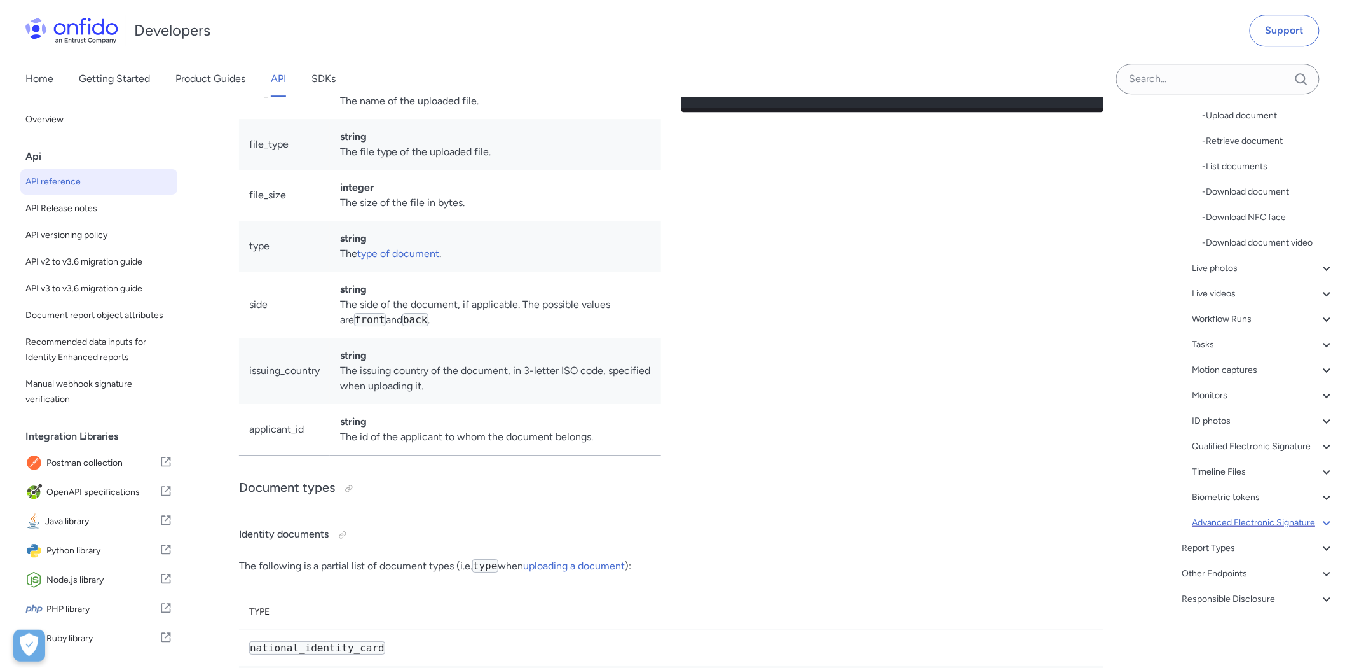
scroll to position [268, 0]
click at [1210, 543] on div "Report Types" at bounding box center [1258, 547] width 153 height 15
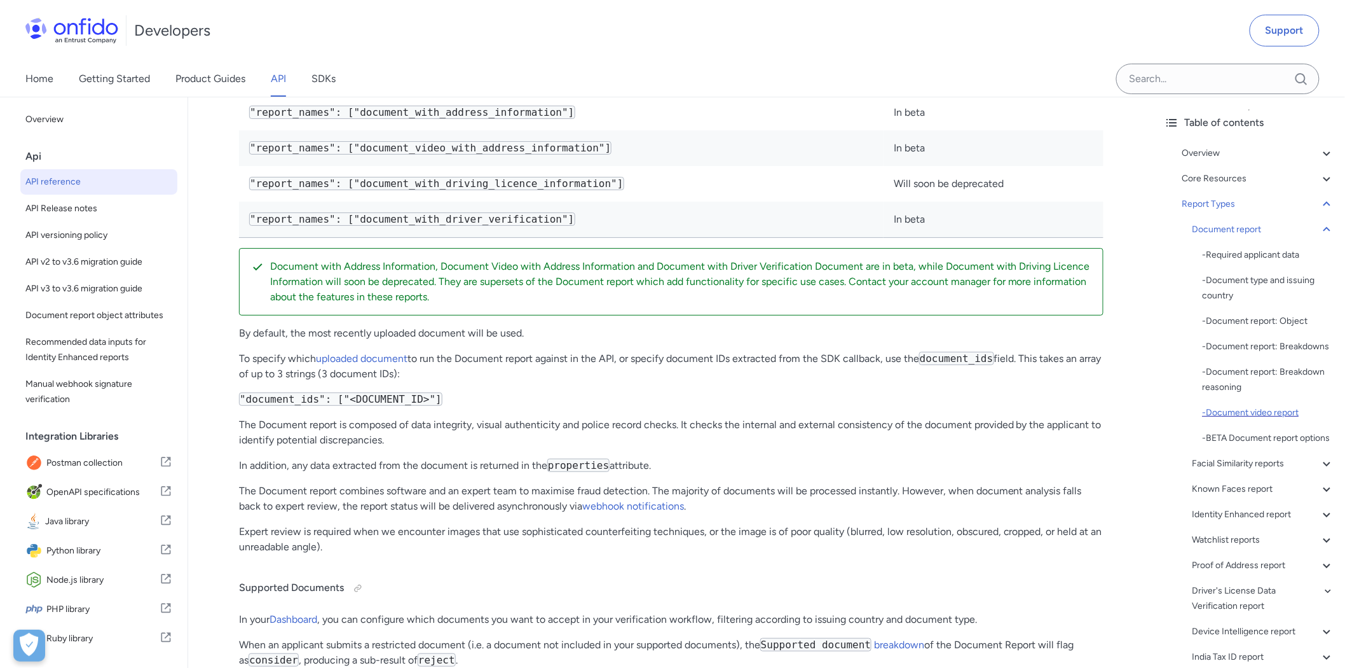
scroll to position [71, 0]
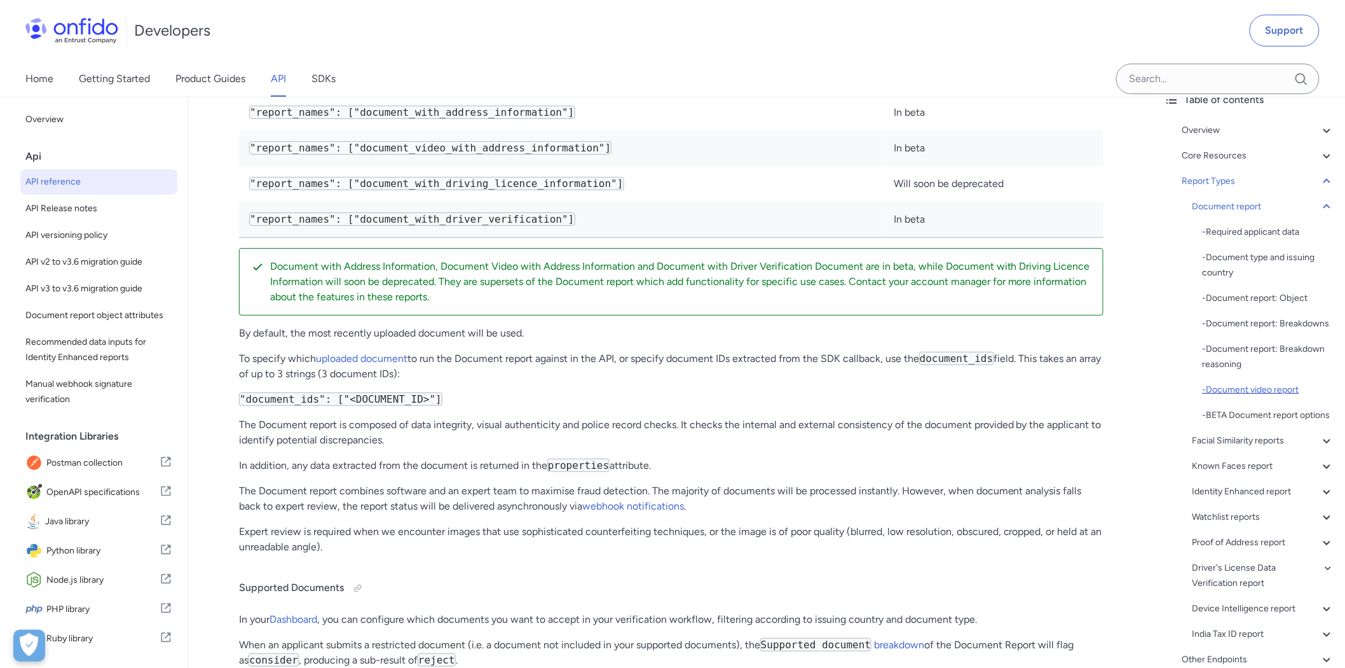
click at [1210, 397] on div "- Document video report" at bounding box center [1269, 389] width 132 height 15
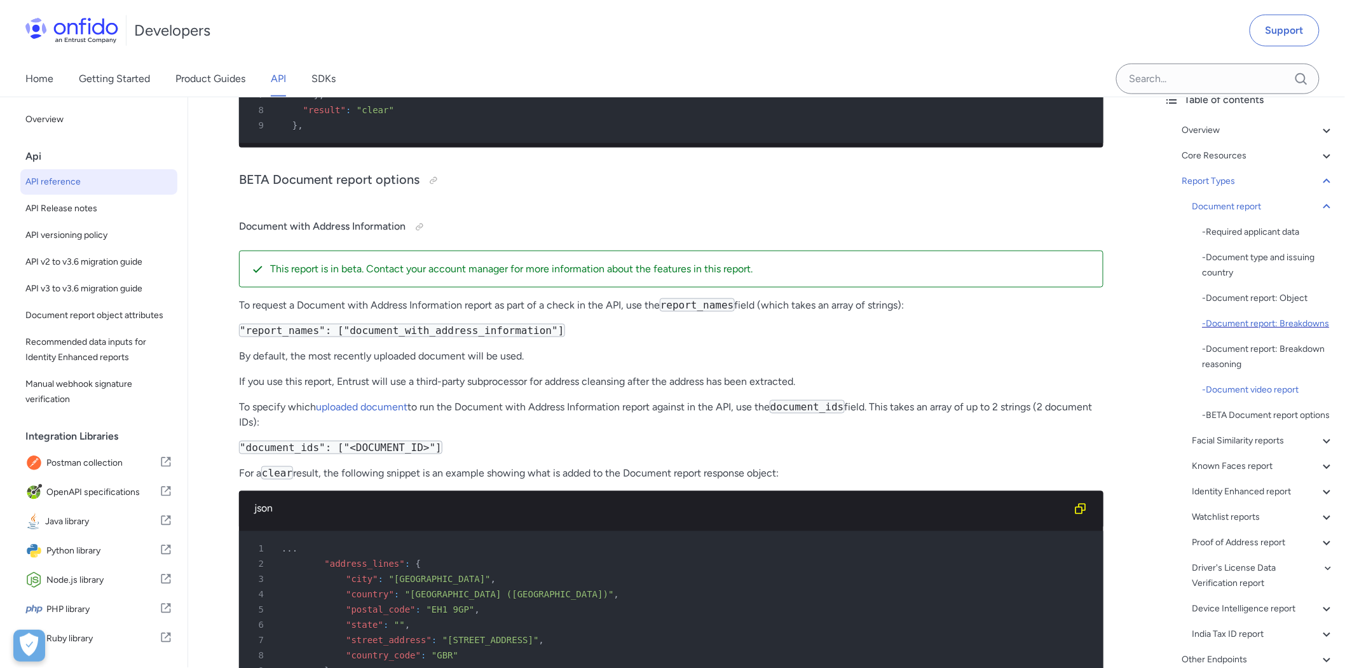
click at [1210, 324] on div "- Document report: Breakdowns" at bounding box center [1269, 323] width 132 height 15
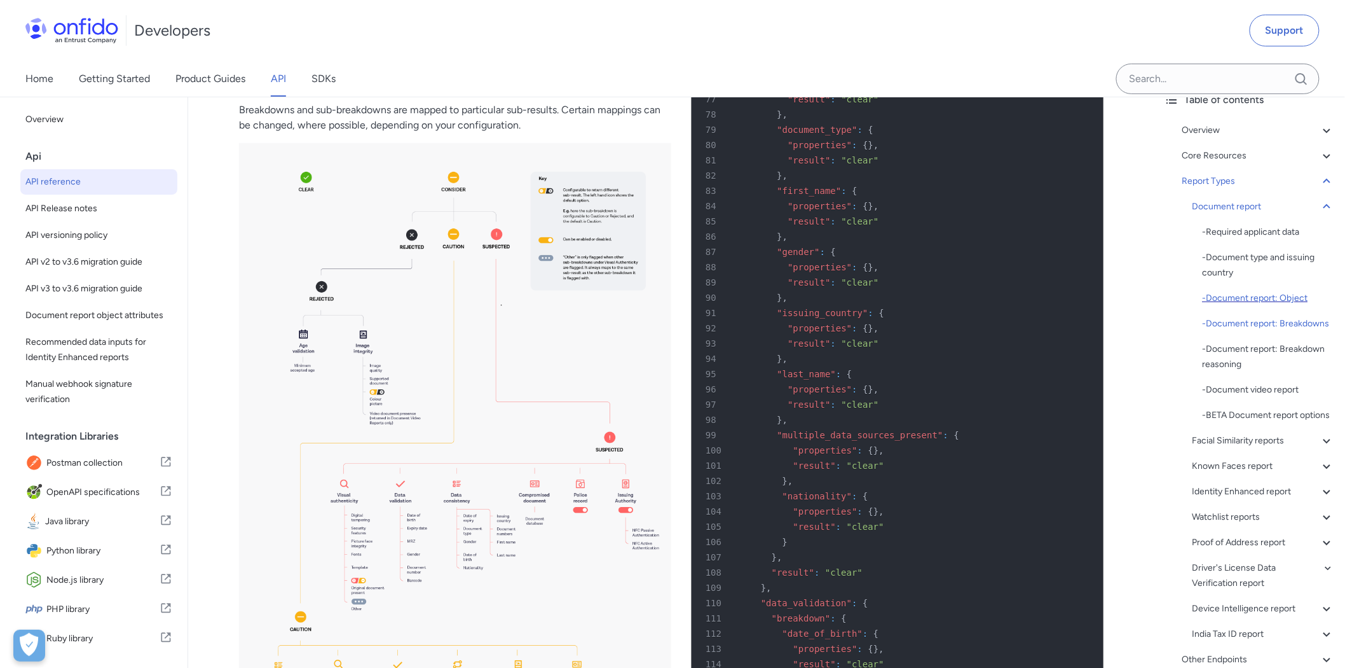
click at [1210, 296] on div "- Document report: Object" at bounding box center [1269, 298] width 132 height 15
